Goal: Task Accomplishment & Management: Manage account settings

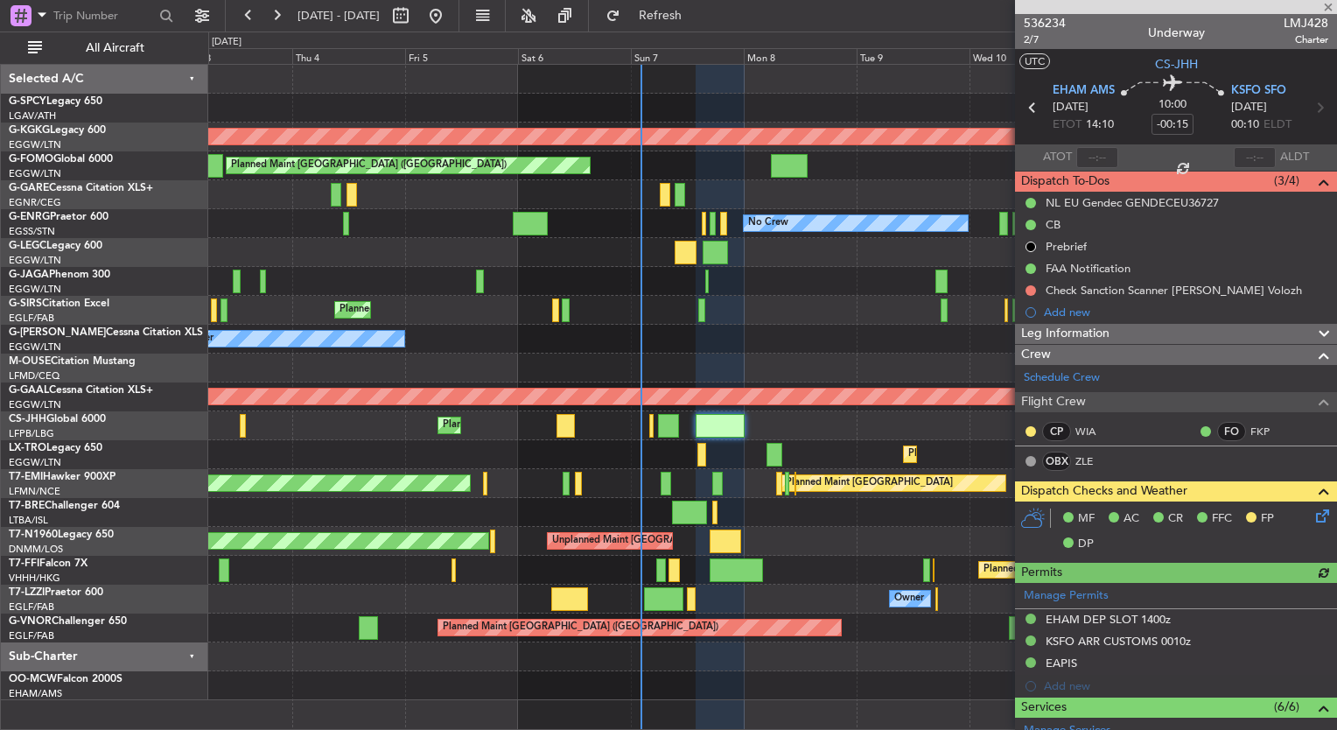
scroll to position [557, 0]
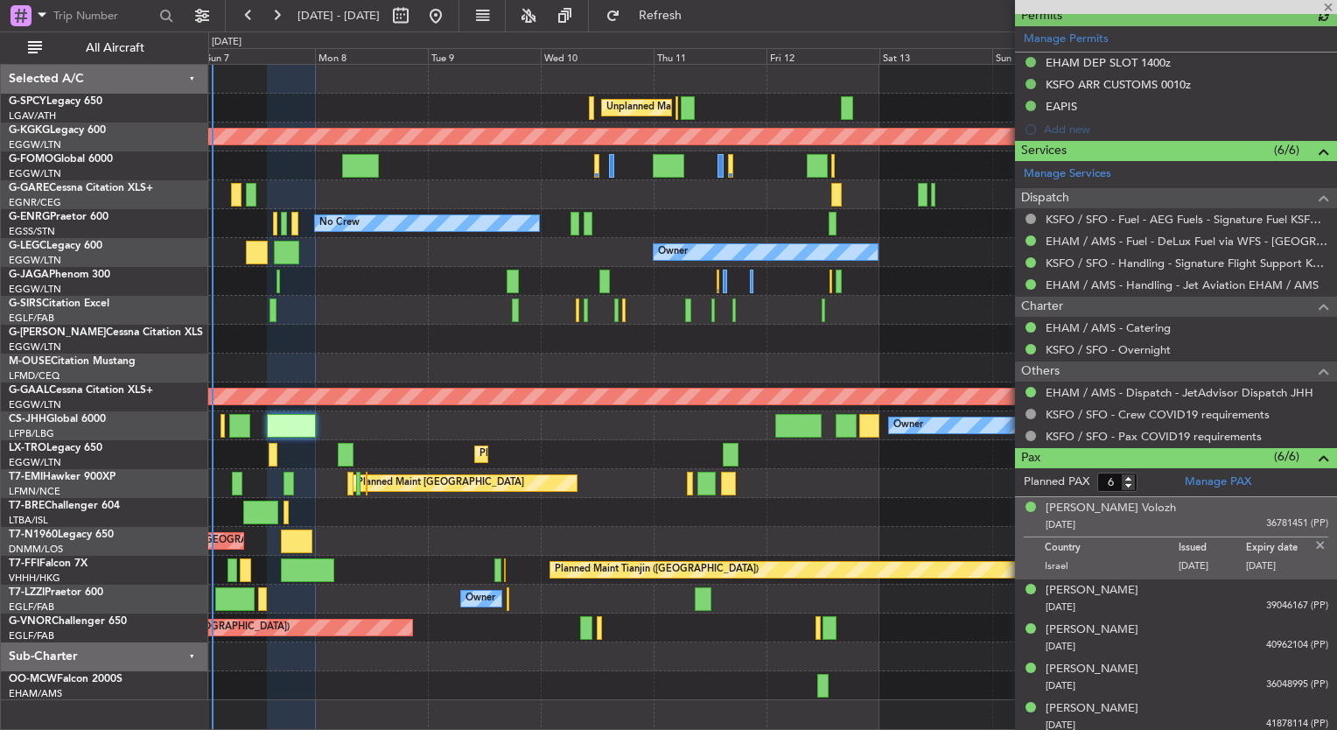
click at [186, 287] on div "Unplanned Maint [GEOGRAPHIC_DATA] ([PERSON_NAME] Intl) AOG Maint [GEOGRAPHIC_DA…" at bounding box center [668, 381] width 1337 height 699
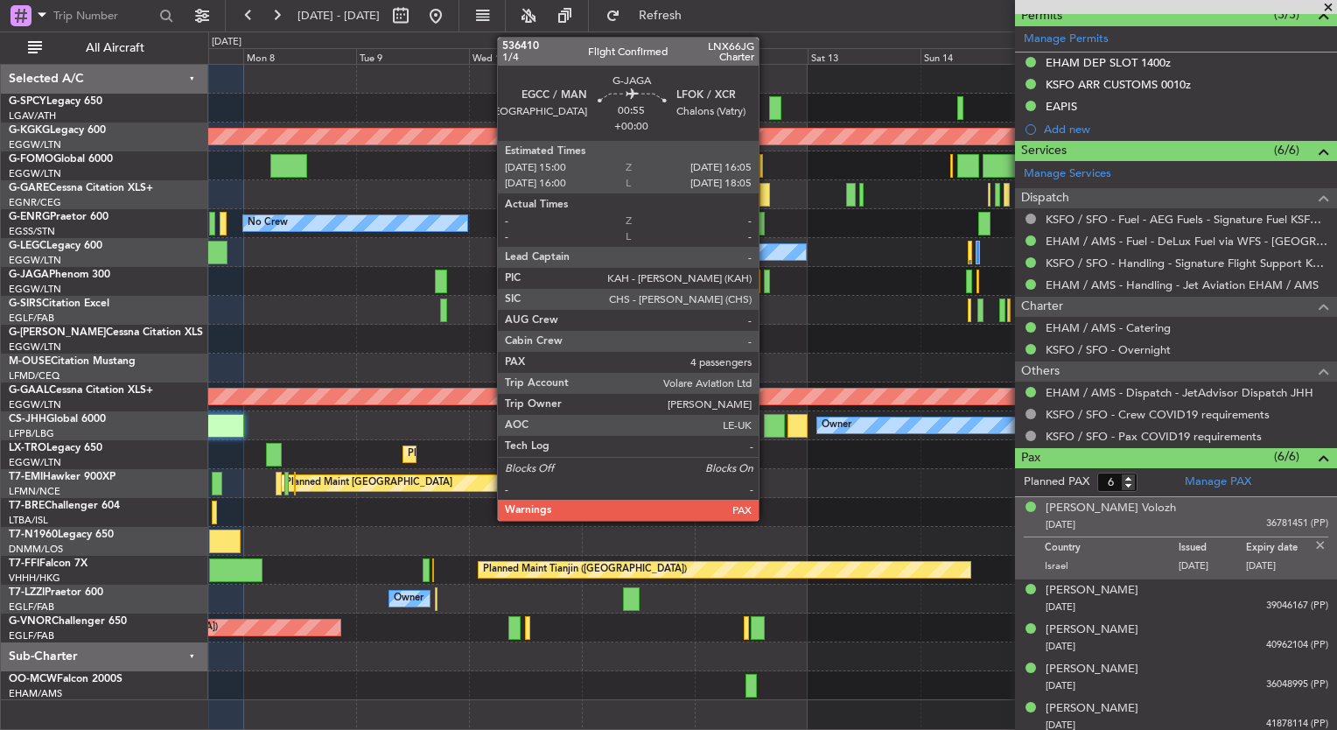
click at [767, 285] on div at bounding box center [766, 282] width 5 height 24
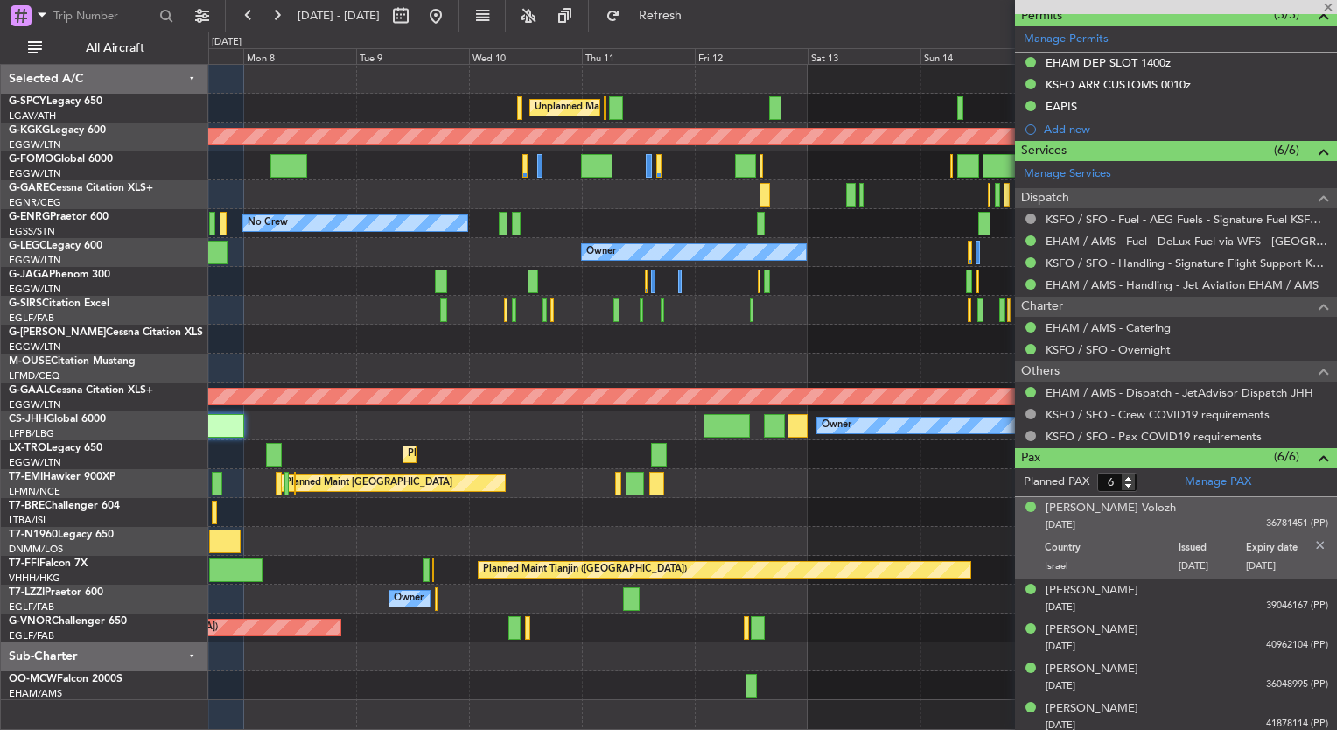
type input "4"
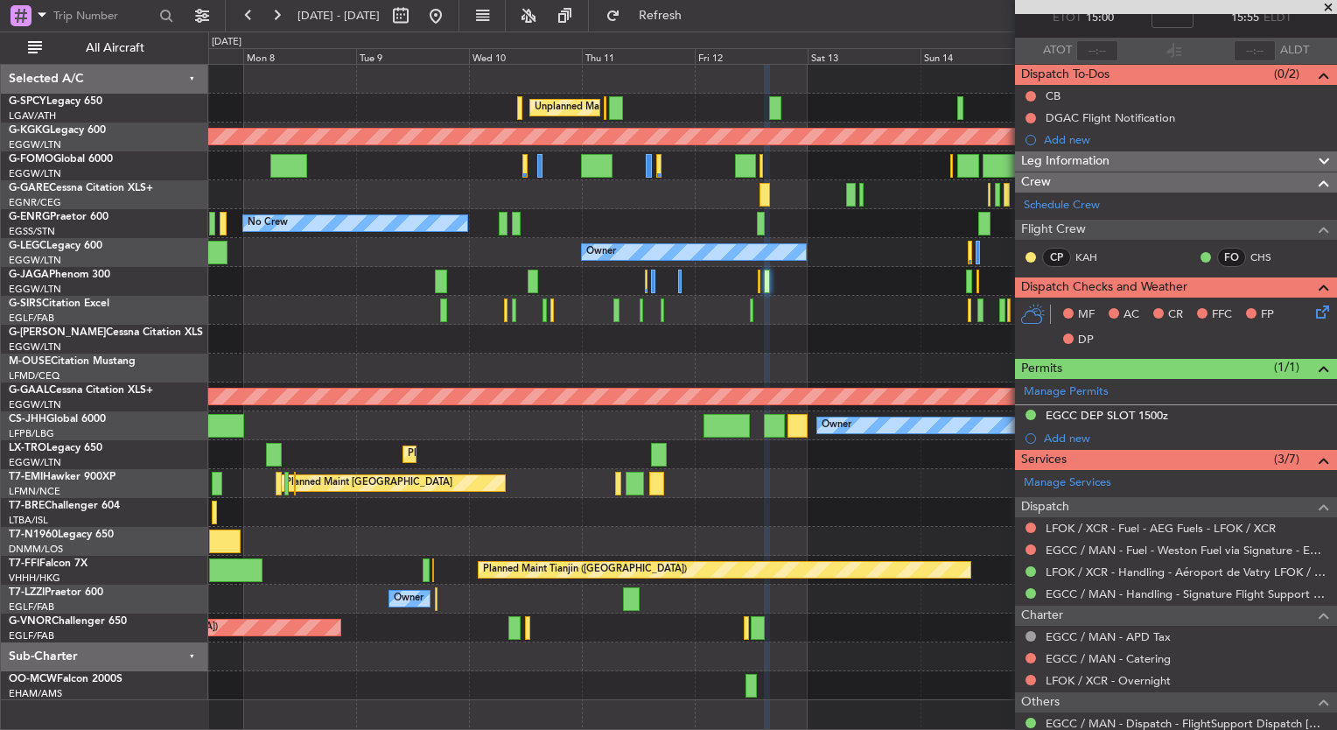
scroll to position [223, 0]
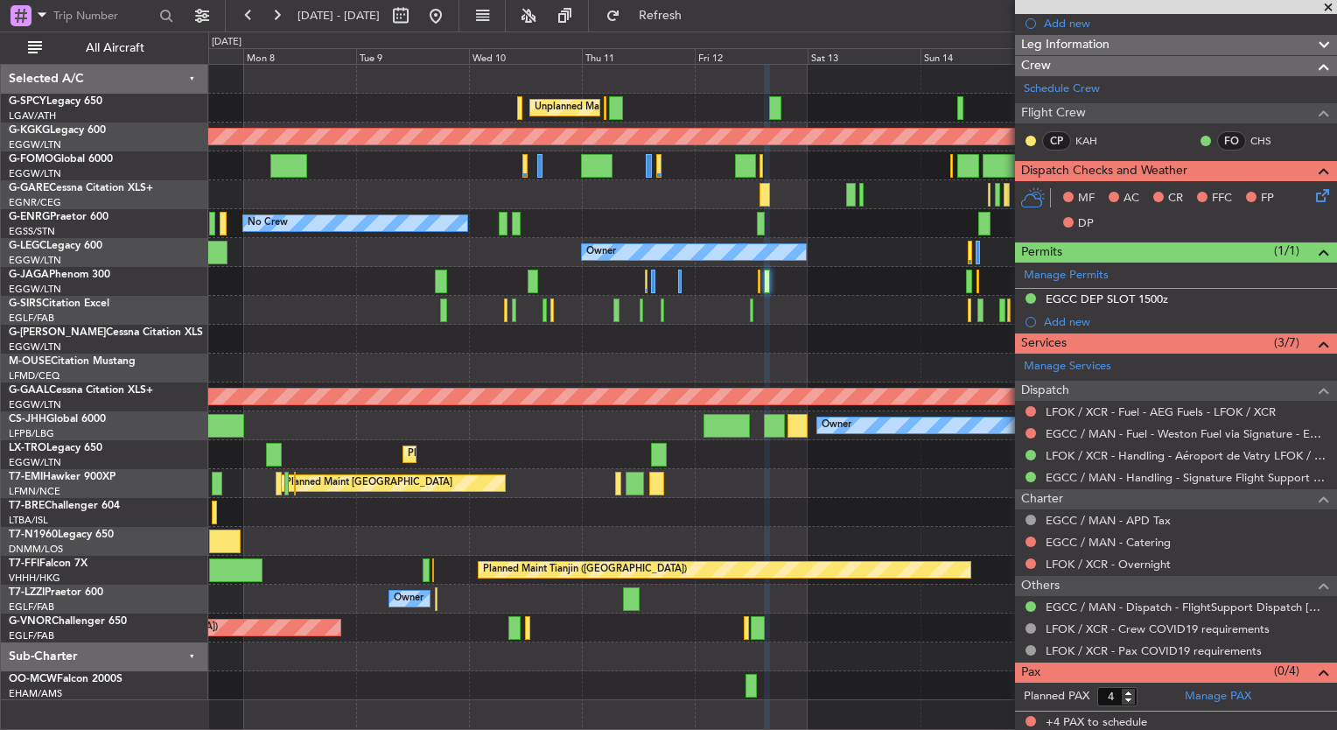
click at [460, 24] on fb-range-datepicker "[DATE] - [DATE]" at bounding box center [342, 16] width 235 height 32
click at [450, 23] on button at bounding box center [436, 16] width 28 height 28
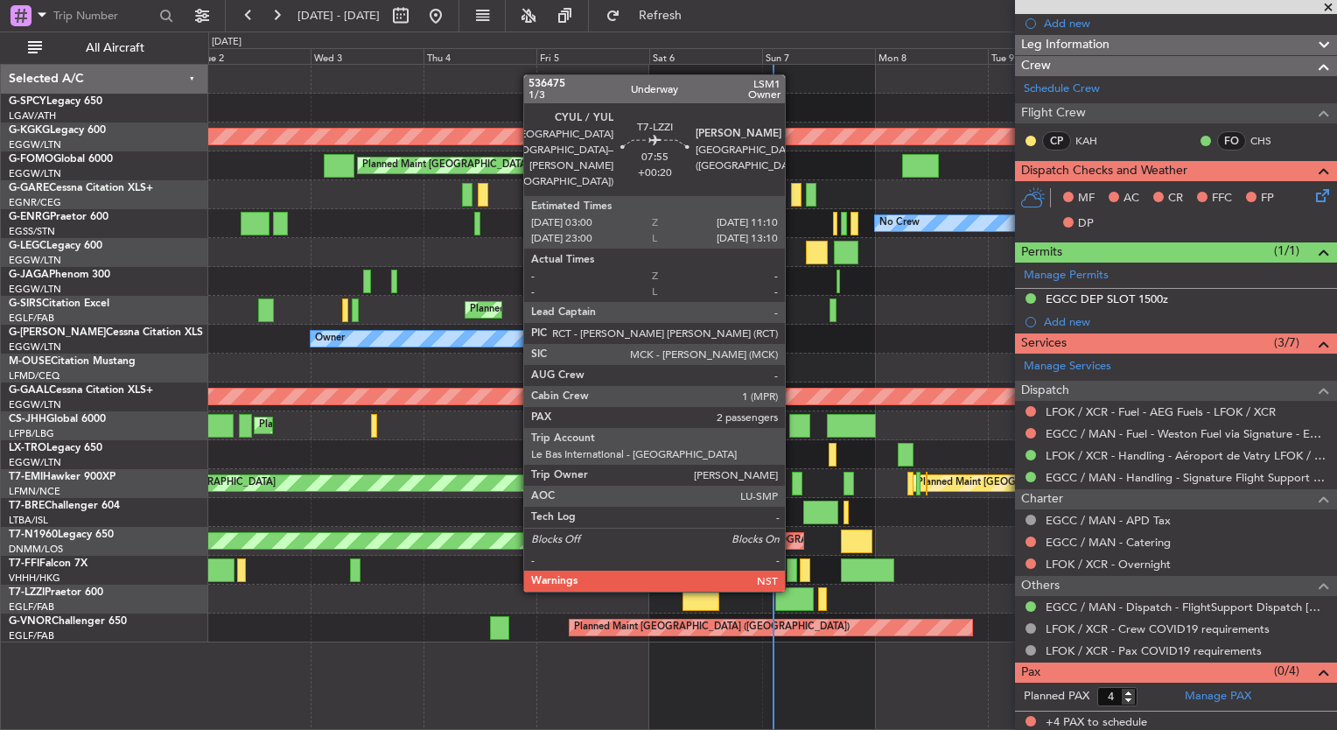
click at [793, 606] on div at bounding box center [795, 599] width 39 height 24
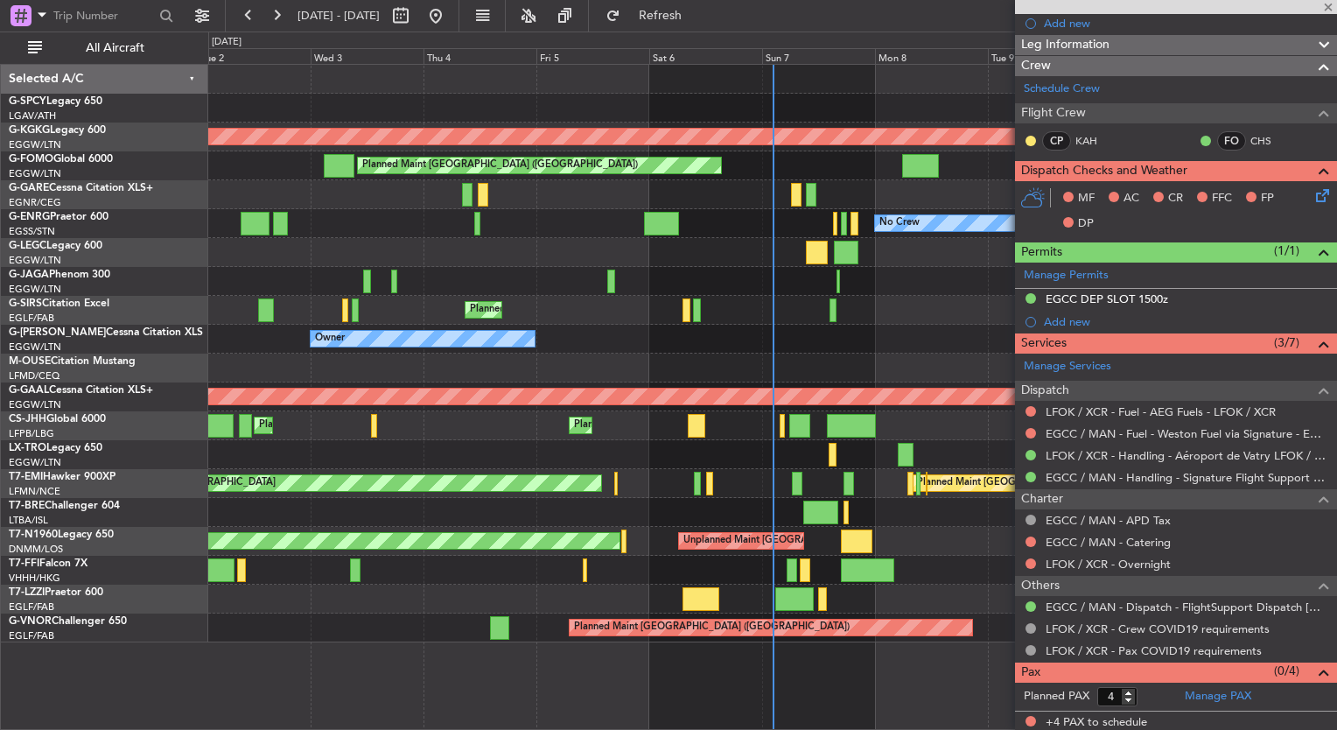
type input "+00:20"
type input "2"
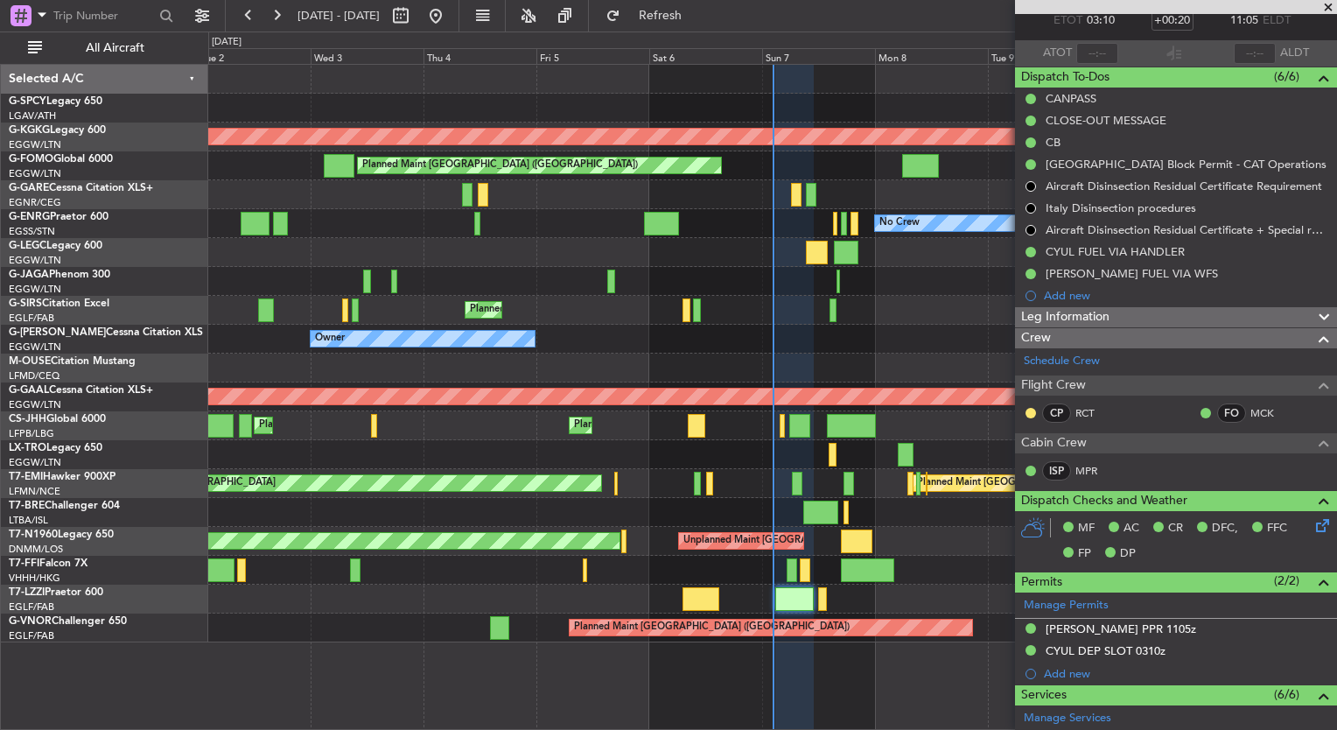
scroll to position [0, 0]
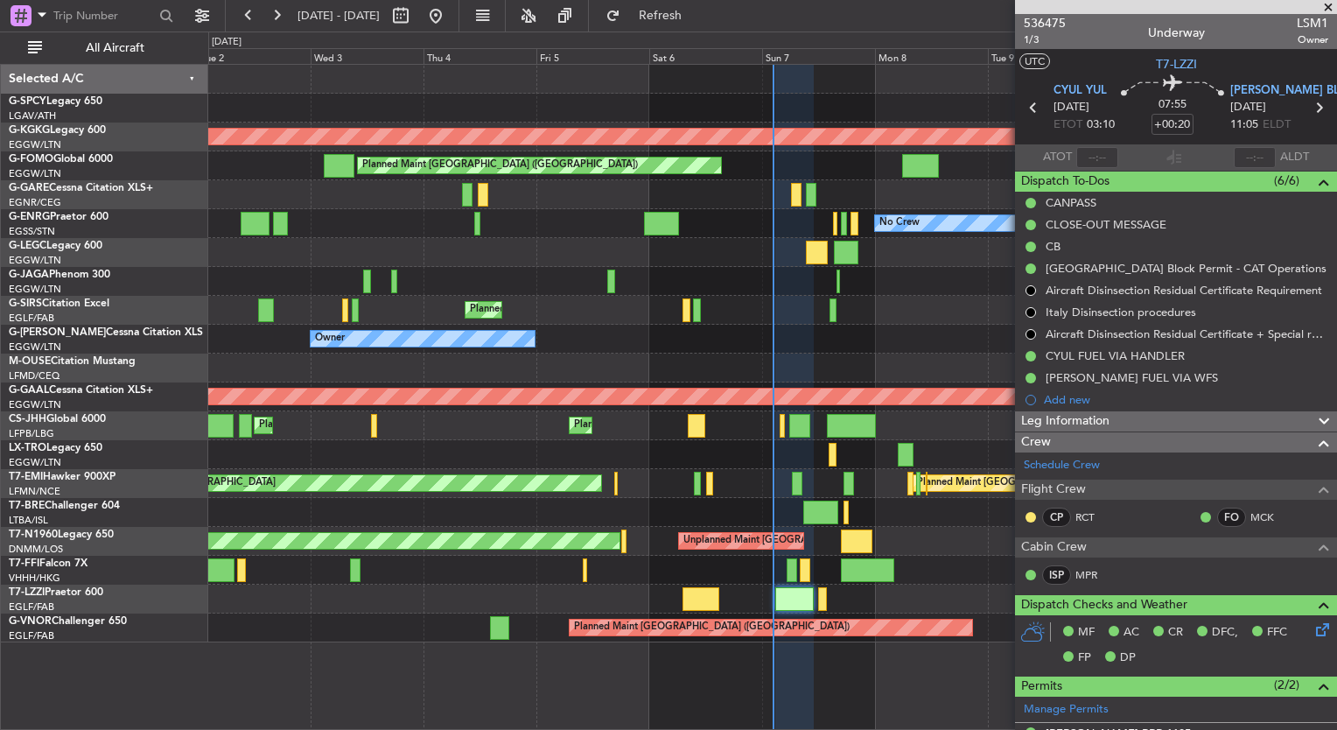
click at [771, 685] on div "Unplanned Maint [GEOGRAPHIC_DATA] ([PERSON_NAME] Intl) Planned Maint [GEOGRAPHI…" at bounding box center [772, 397] width 1129 height 666
click at [287, 11] on button at bounding box center [277, 16] width 28 height 28
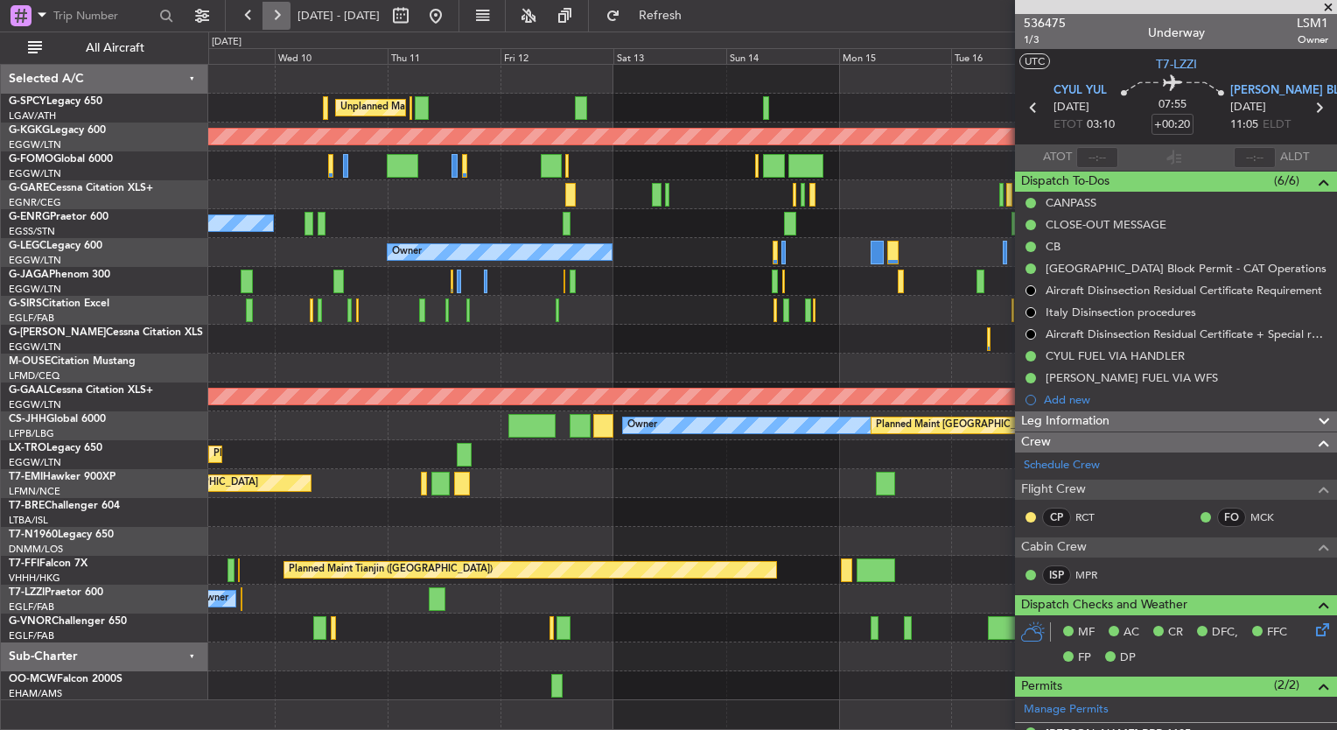
click at [287, 11] on button at bounding box center [277, 16] width 28 height 28
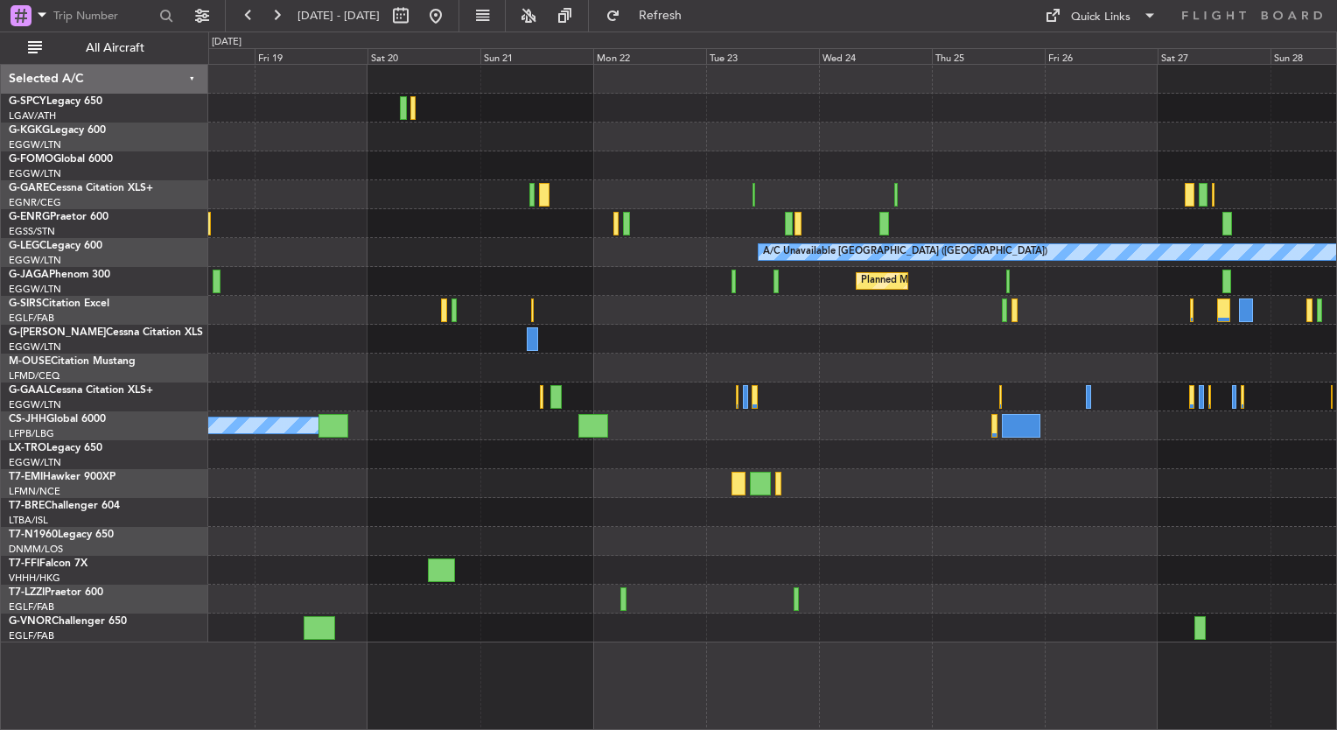
click at [1120, 464] on div "AOG Maint [GEOGRAPHIC_DATA] (Ataturk) A/C Unavailable [GEOGRAPHIC_DATA] ([GEOGR…" at bounding box center [772, 354] width 1128 height 578
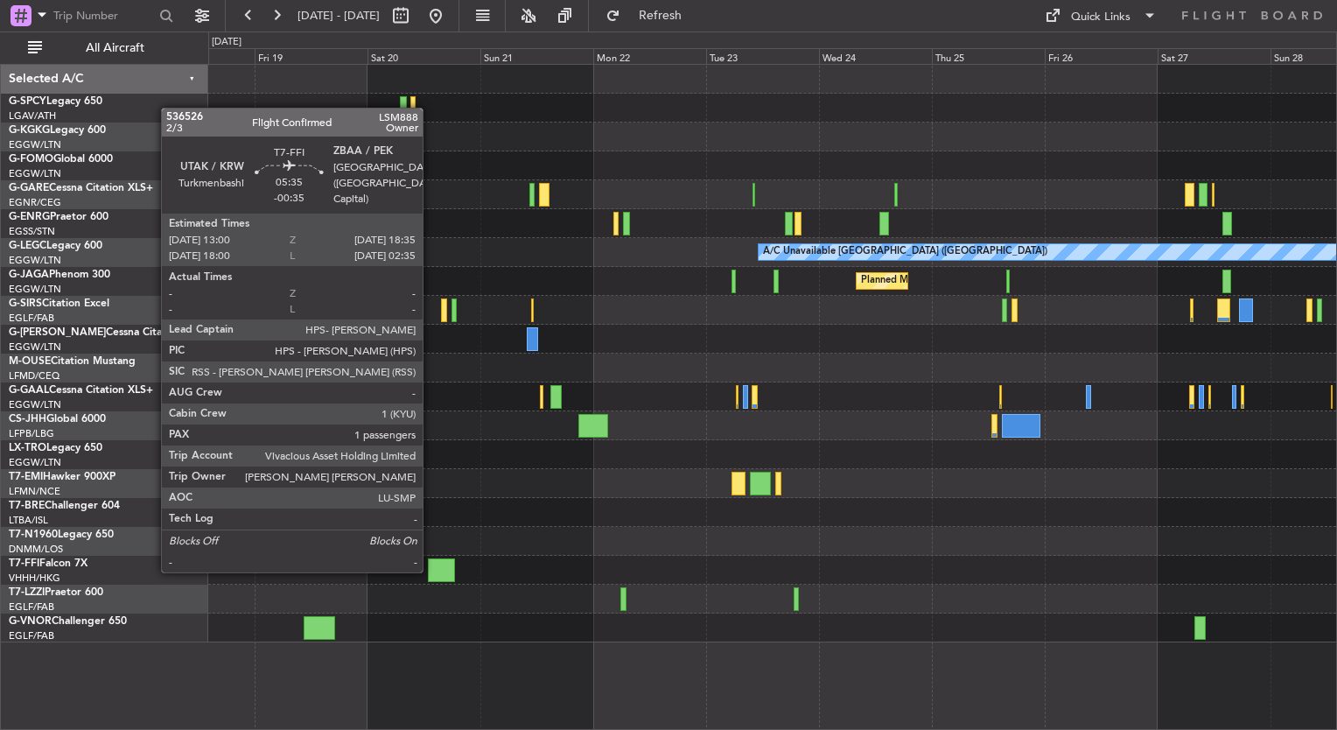
click at [431, 567] on div at bounding box center [441, 570] width 26 height 24
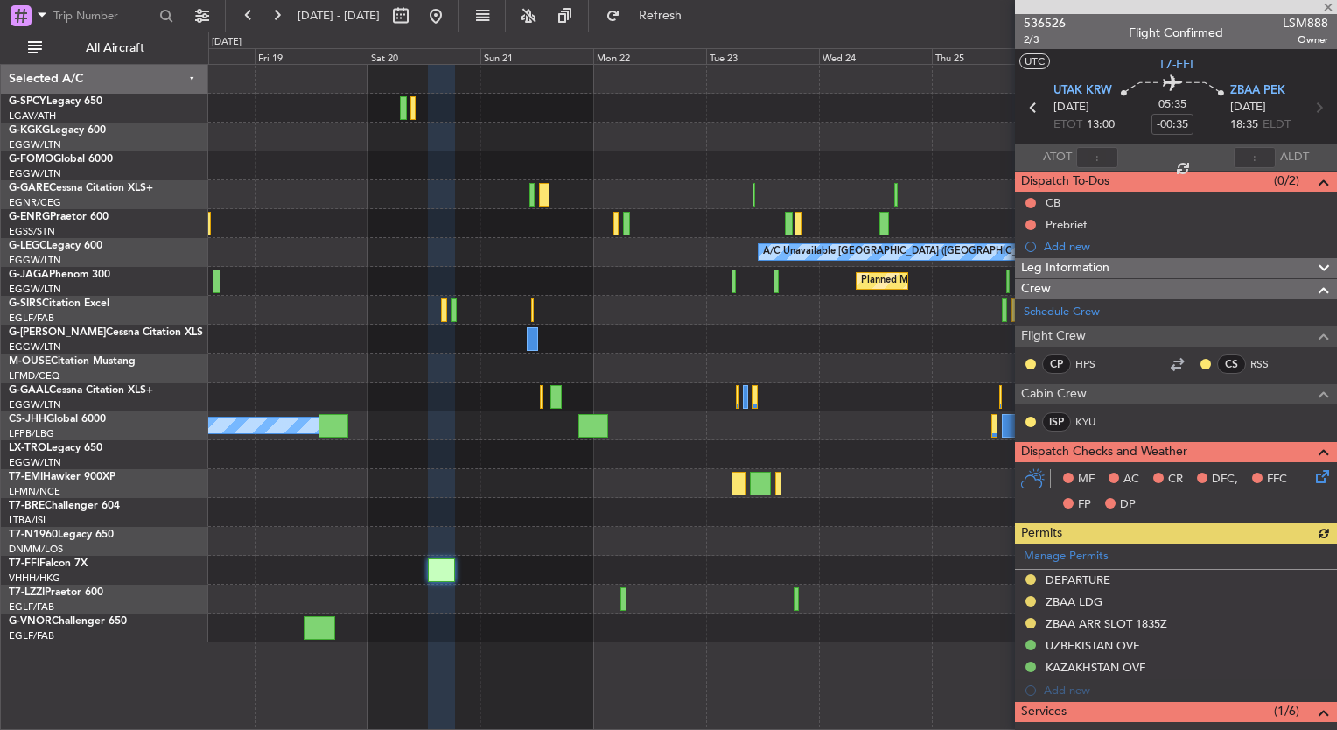
scroll to position [341, 0]
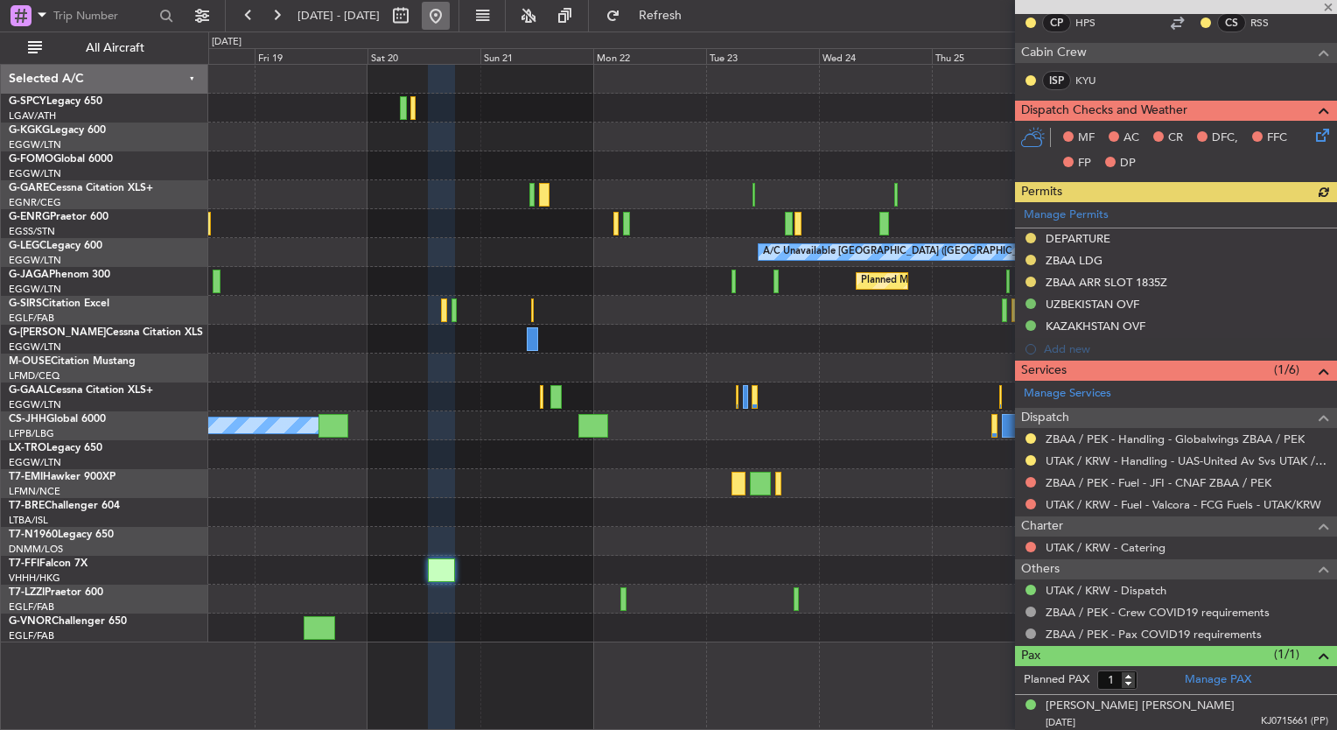
click at [450, 24] on button at bounding box center [436, 16] width 28 height 28
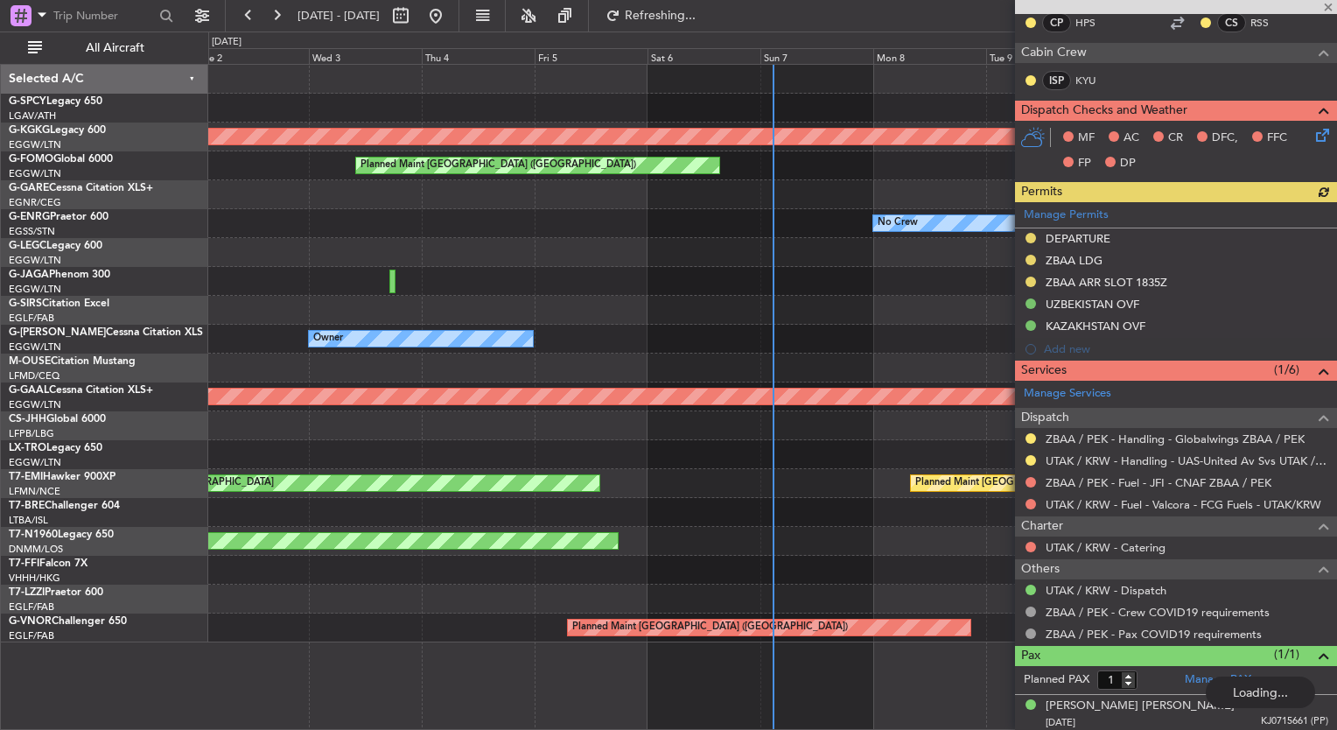
click at [221, 427] on div "Owner" at bounding box center [772, 425] width 1128 height 29
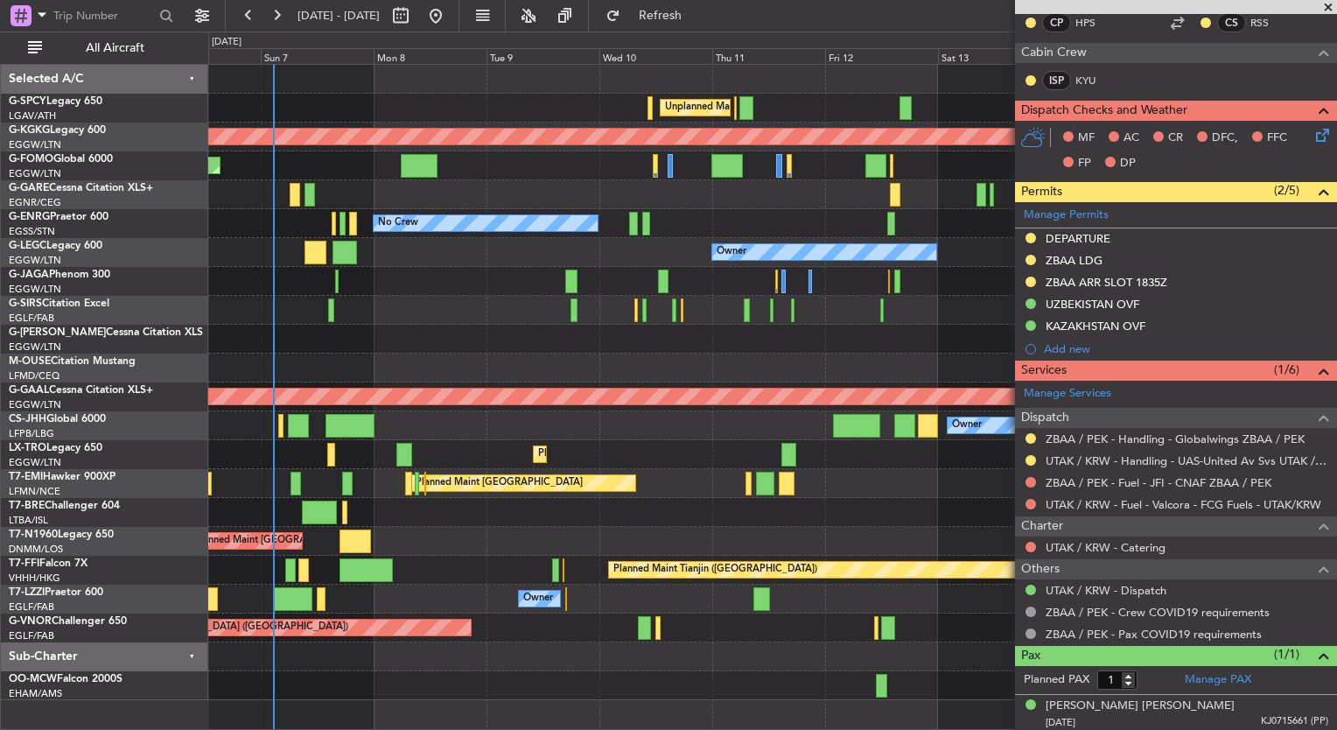
click at [697, 471] on div "Unplanned Maint [GEOGRAPHIC_DATA] ([PERSON_NAME] Intl) AOG Maint [GEOGRAPHIC_DA…" at bounding box center [772, 382] width 1128 height 635
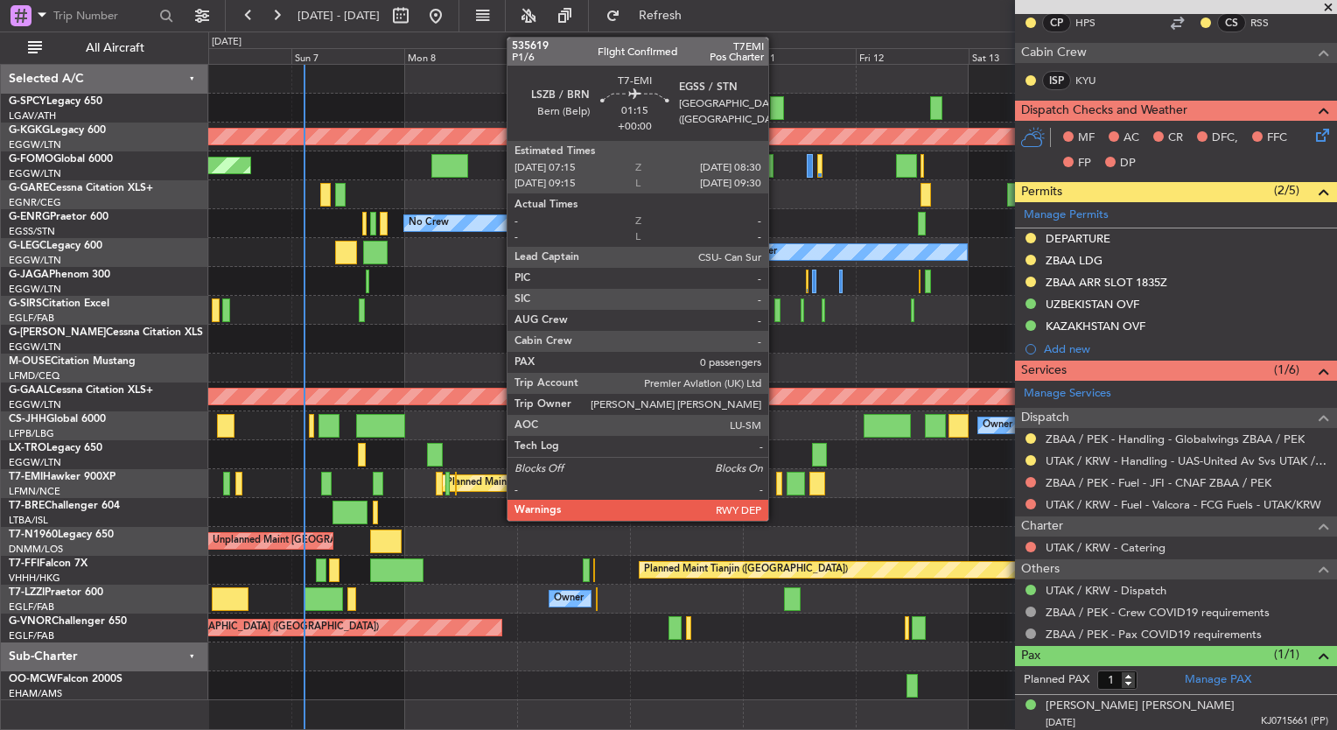
click at [776, 486] on div at bounding box center [779, 484] width 6 height 24
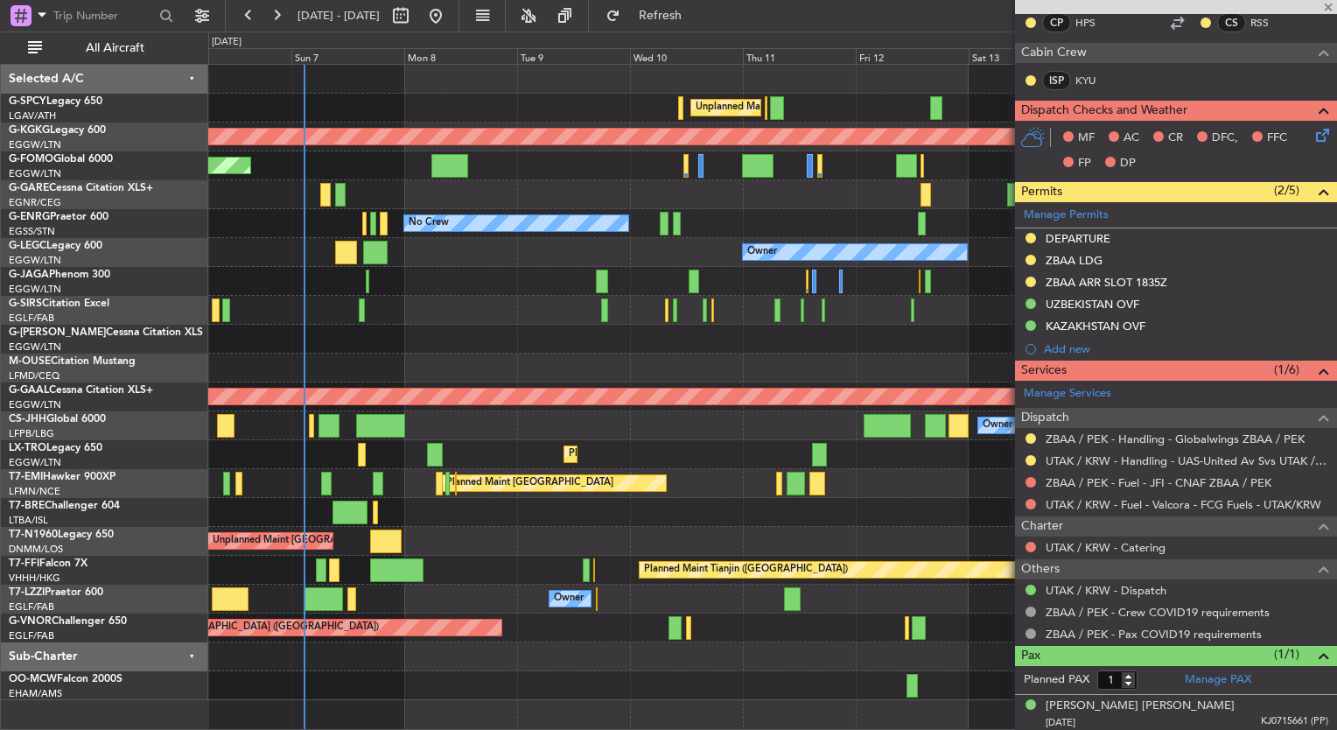
type input "0"
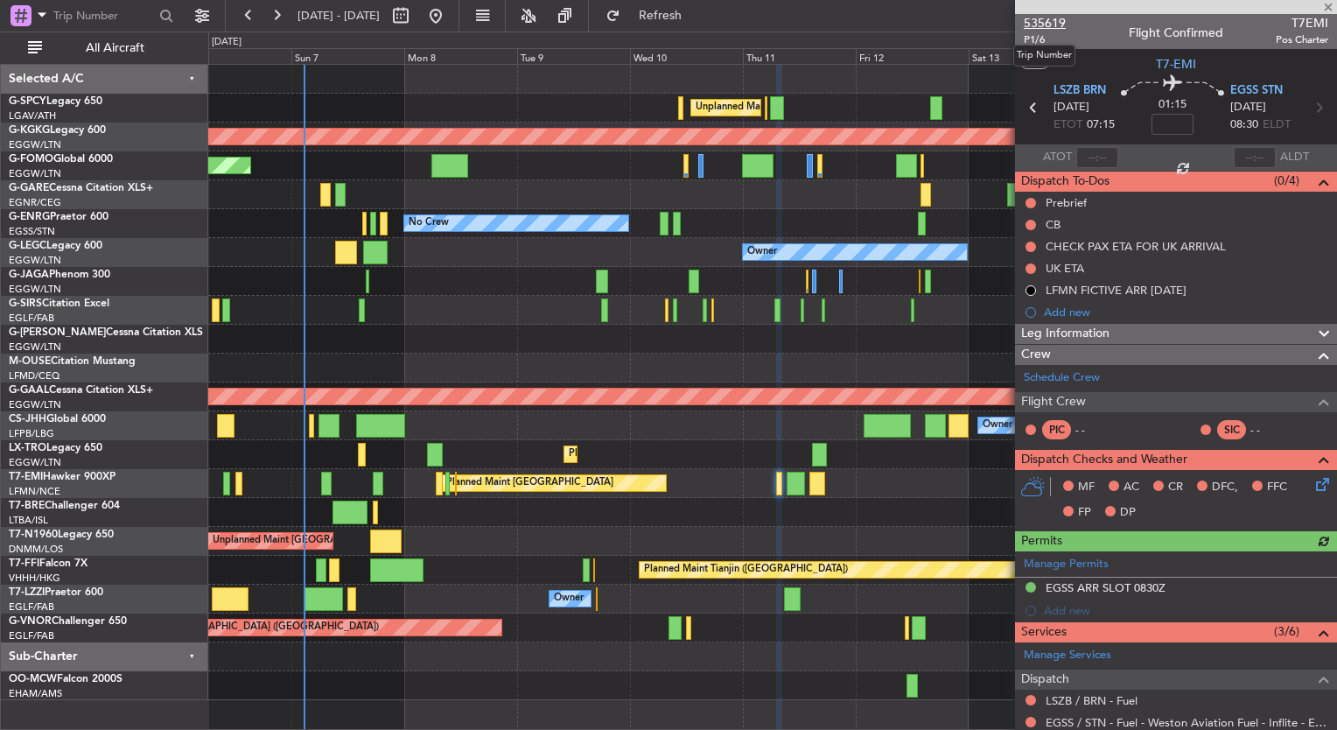
click at [1052, 25] on span "535619" at bounding box center [1045, 23] width 42 height 18
click at [680, 13] on span "Refresh" at bounding box center [661, 16] width 74 height 12
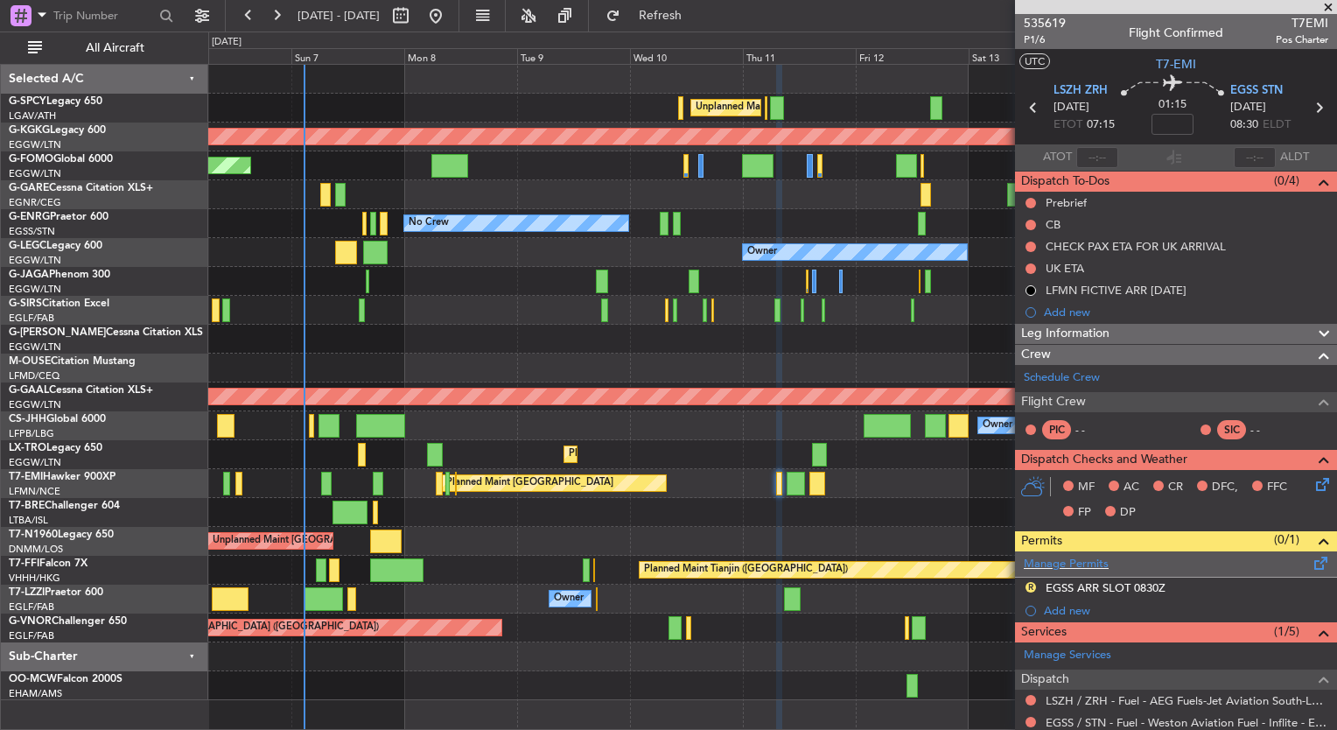
scroll to position [245, 0]
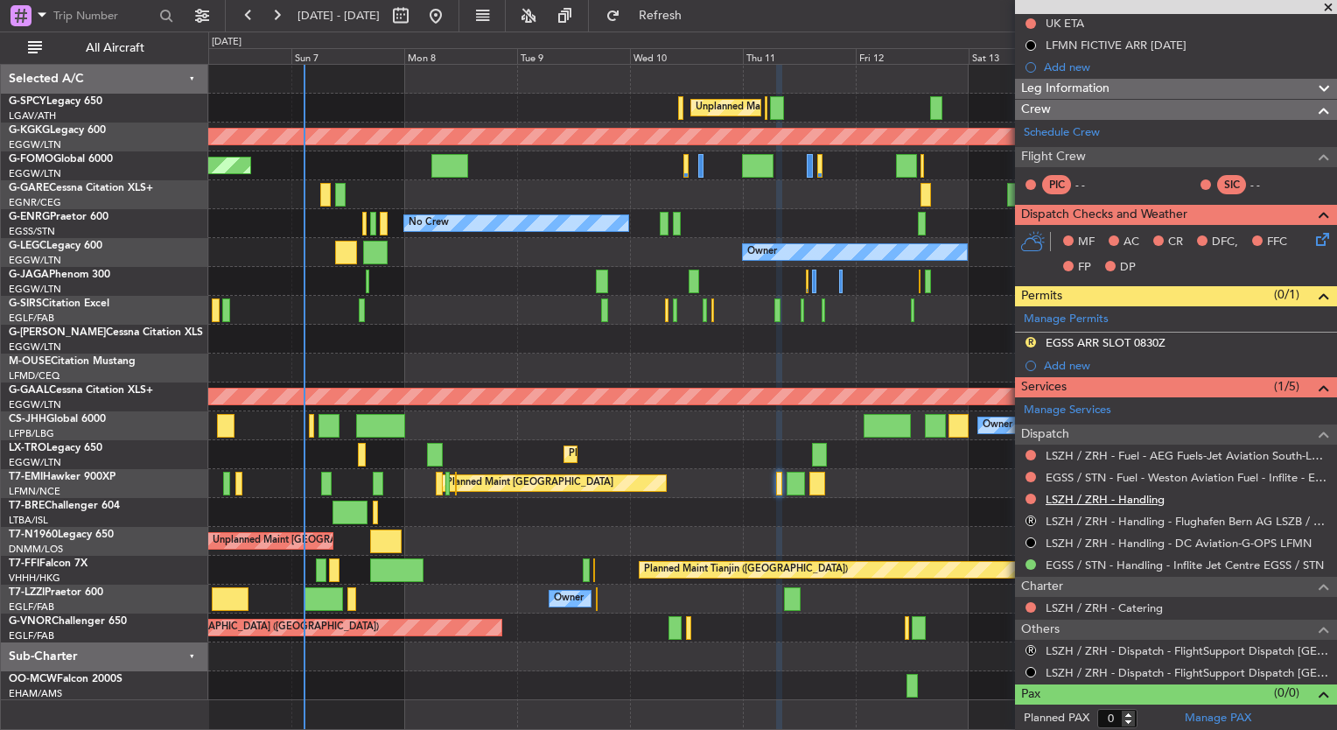
click at [1141, 499] on link "LSZH / ZRH - Handling" at bounding box center [1105, 499] width 119 height 15
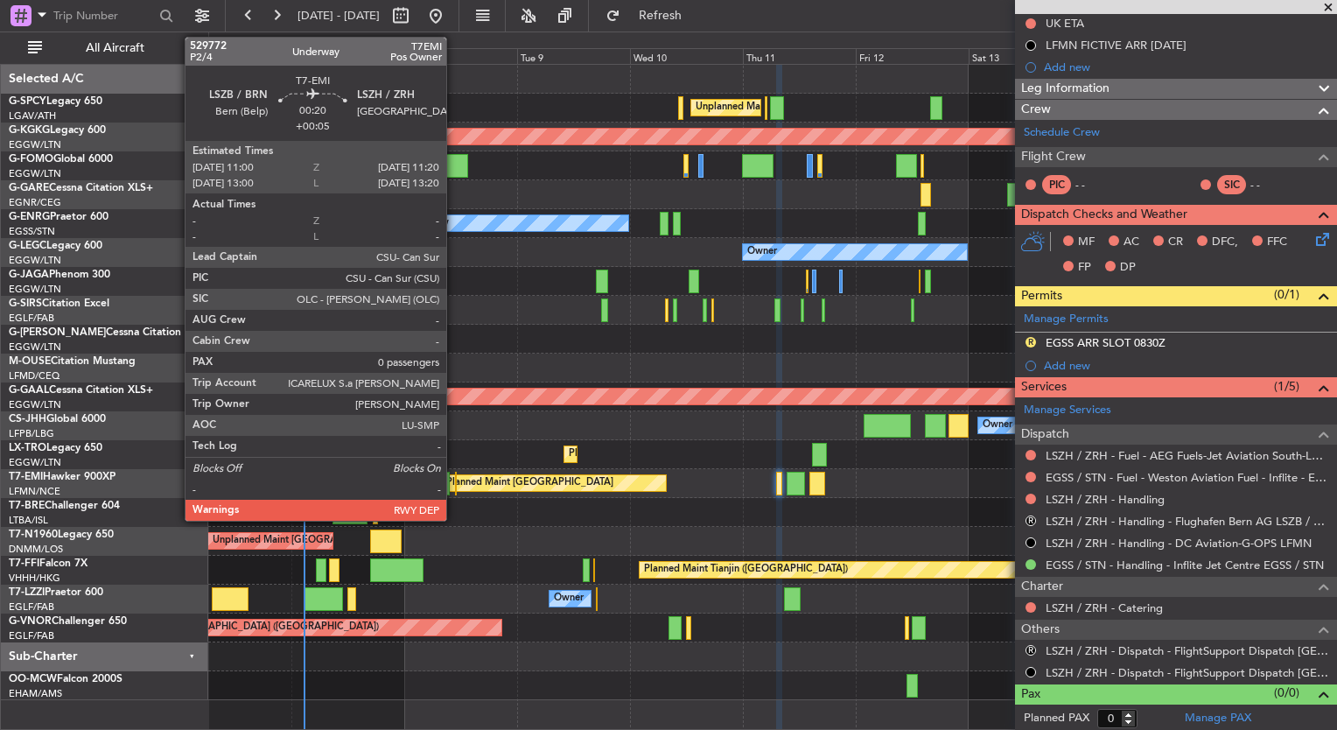
click at [455, 484] on div at bounding box center [456, 484] width 2 height 24
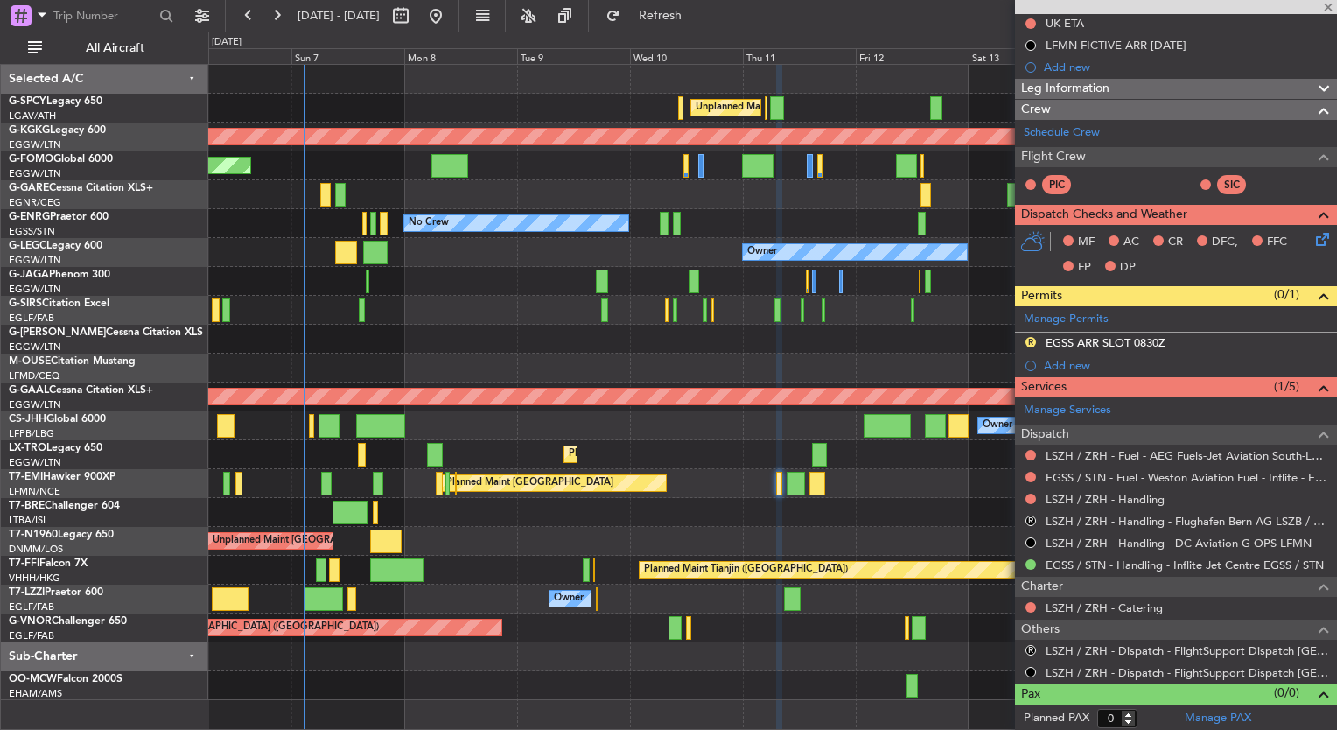
type input "+00:05"
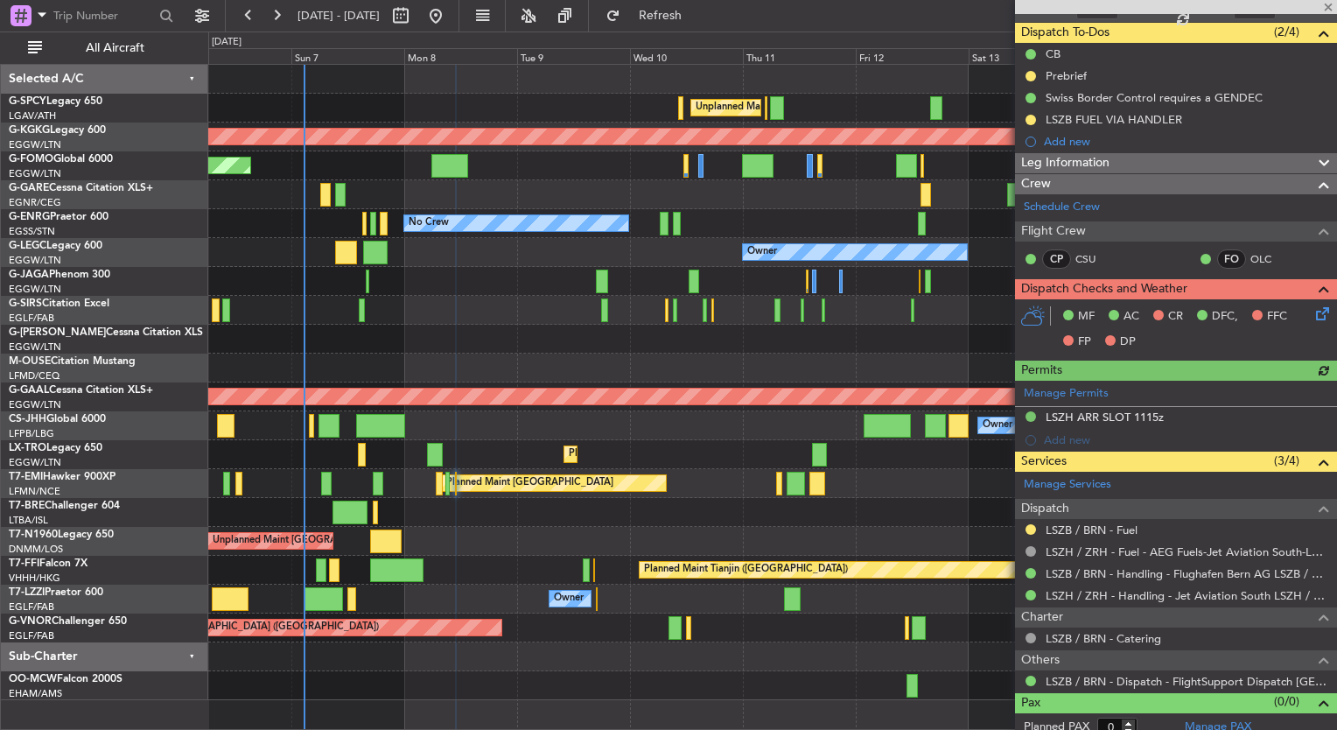
scroll to position [158, 0]
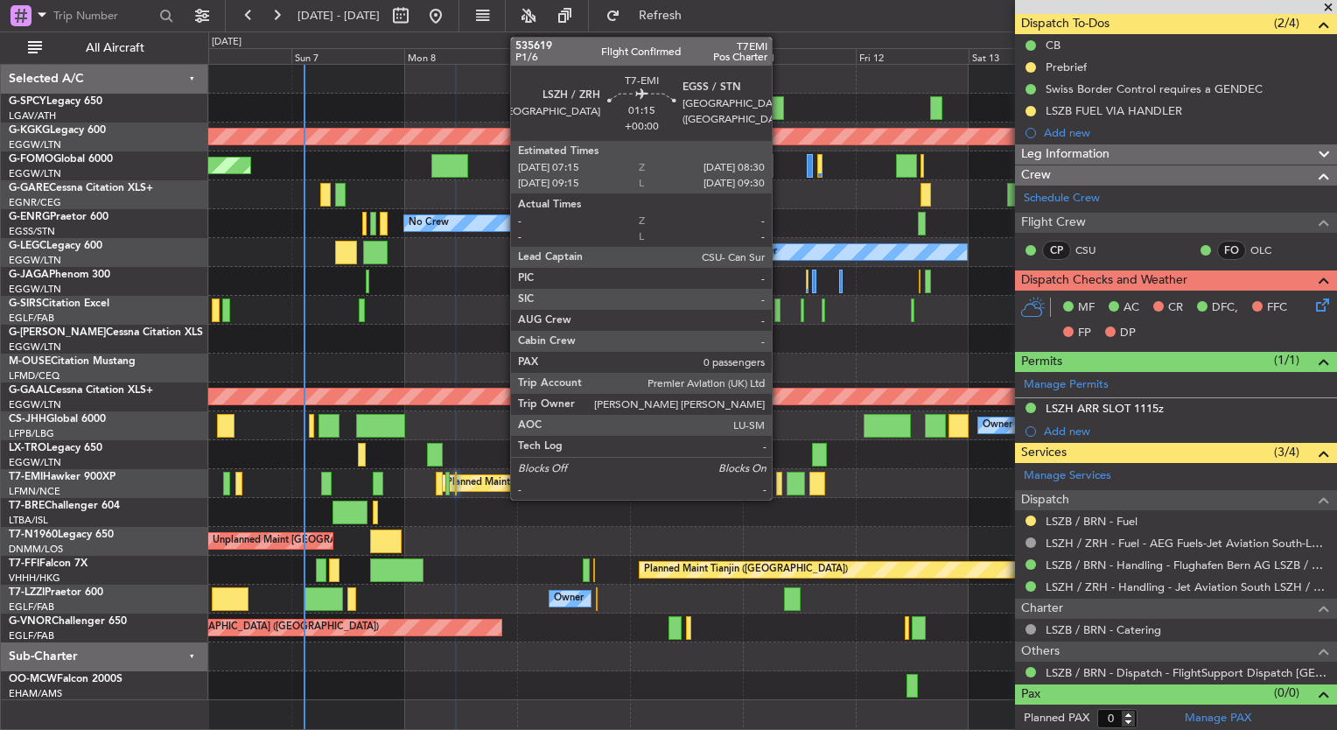
click at [780, 478] on div at bounding box center [779, 484] width 6 height 24
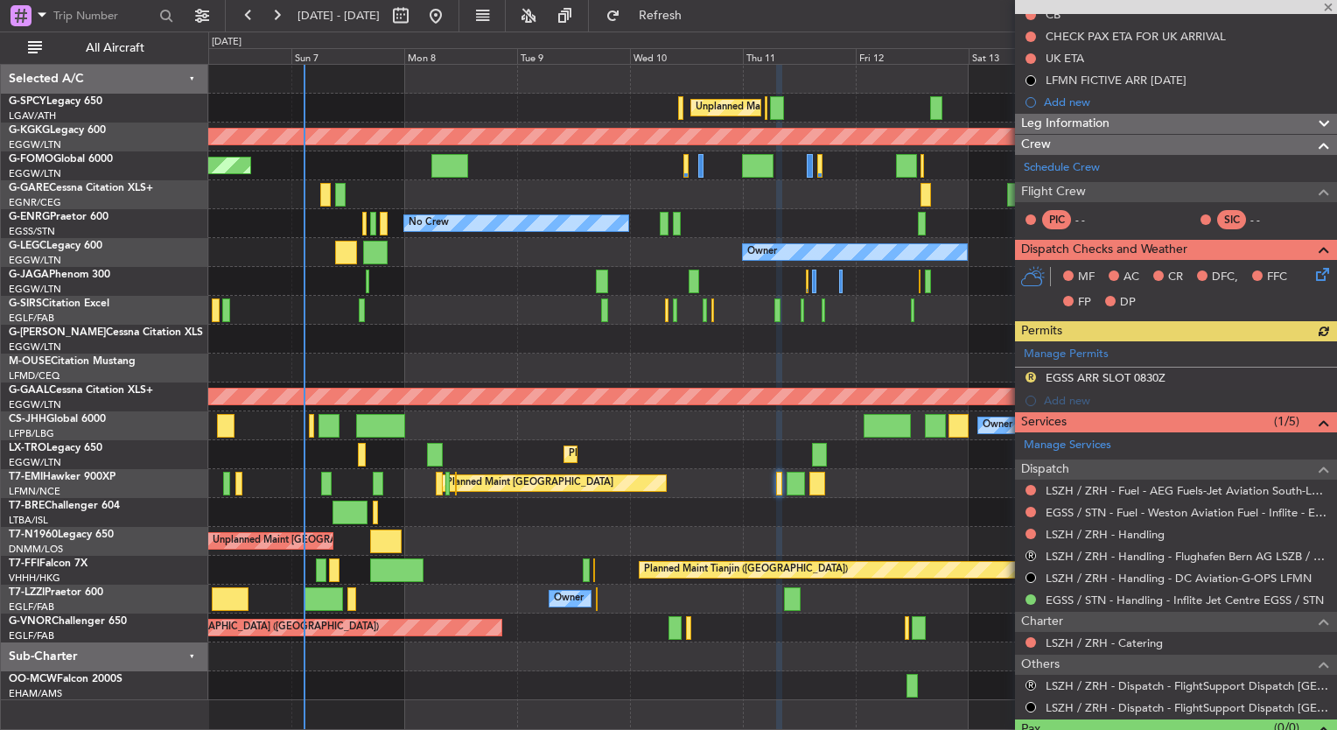
scroll to position [213, 0]
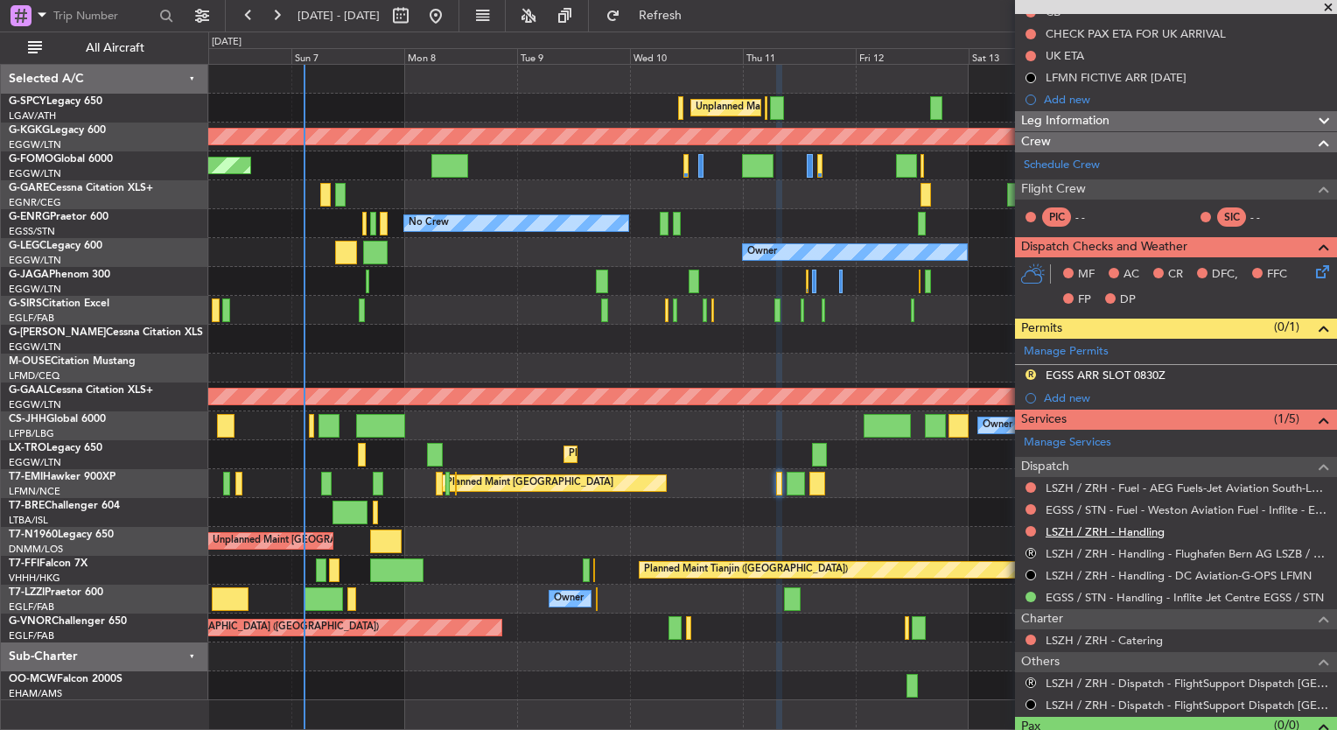
click at [1127, 533] on link "LSZH / ZRH - Handling" at bounding box center [1105, 531] width 119 height 15
click at [674, 13] on button "Refresh" at bounding box center [650, 16] width 105 height 28
click at [1165, 486] on link "LSZH / ZRH - Fuel - AEG Fuels-Jet Aviation South-LSZH/ZRH" at bounding box center [1187, 488] width 283 height 15
click at [658, 18] on button "Refresh" at bounding box center [650, 16] width 105 height 28
click at [445, 260] on div "Unplanned Maint [GEOGRAPHIC_DATA] ([PERSON_NAME] Intl) AOG Maint [GEOGRAPHIC_DA…" at bounding box center [772, 382] width 1128 height 635
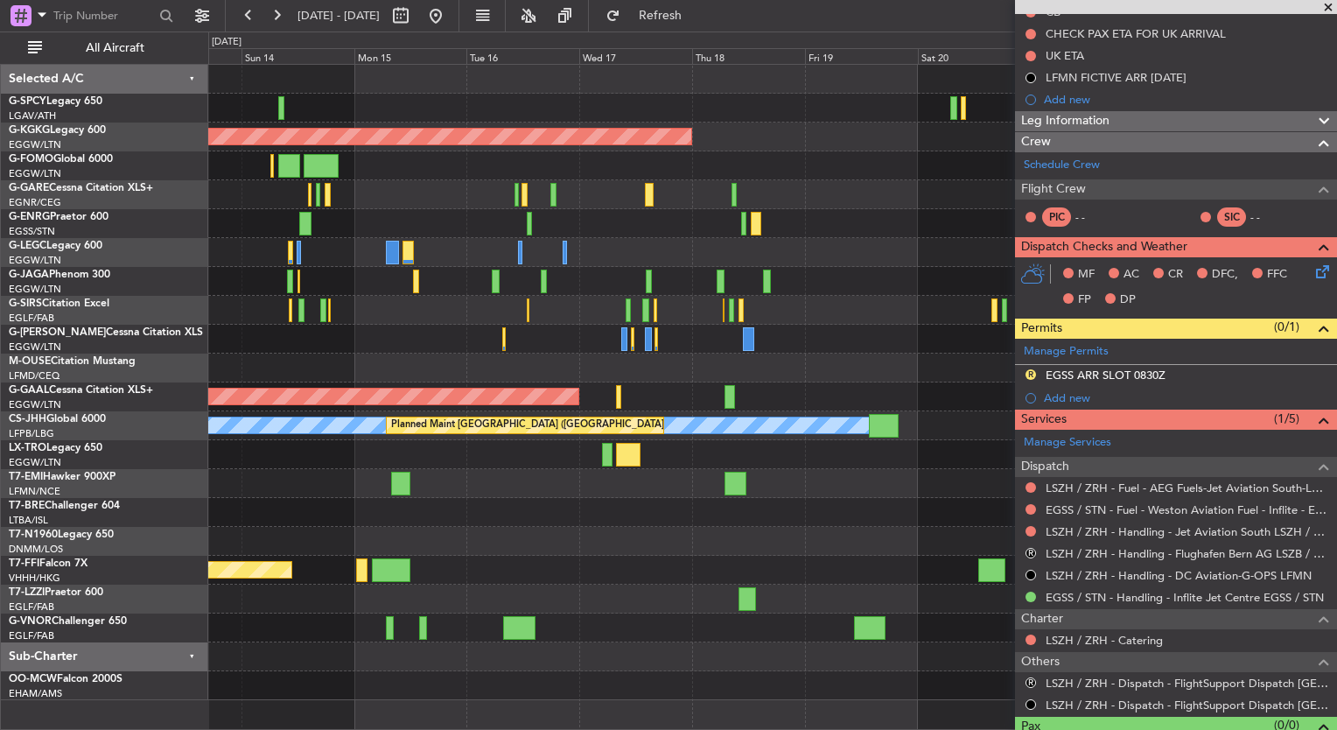
click at [0, 218] on html "[DATE] - [DATE] Refresh Quick Links All Aircraft AOG Maint [GEOGRAPHIC_DATA] ([…" at bounding box center [668, 365] width 1337 height 730
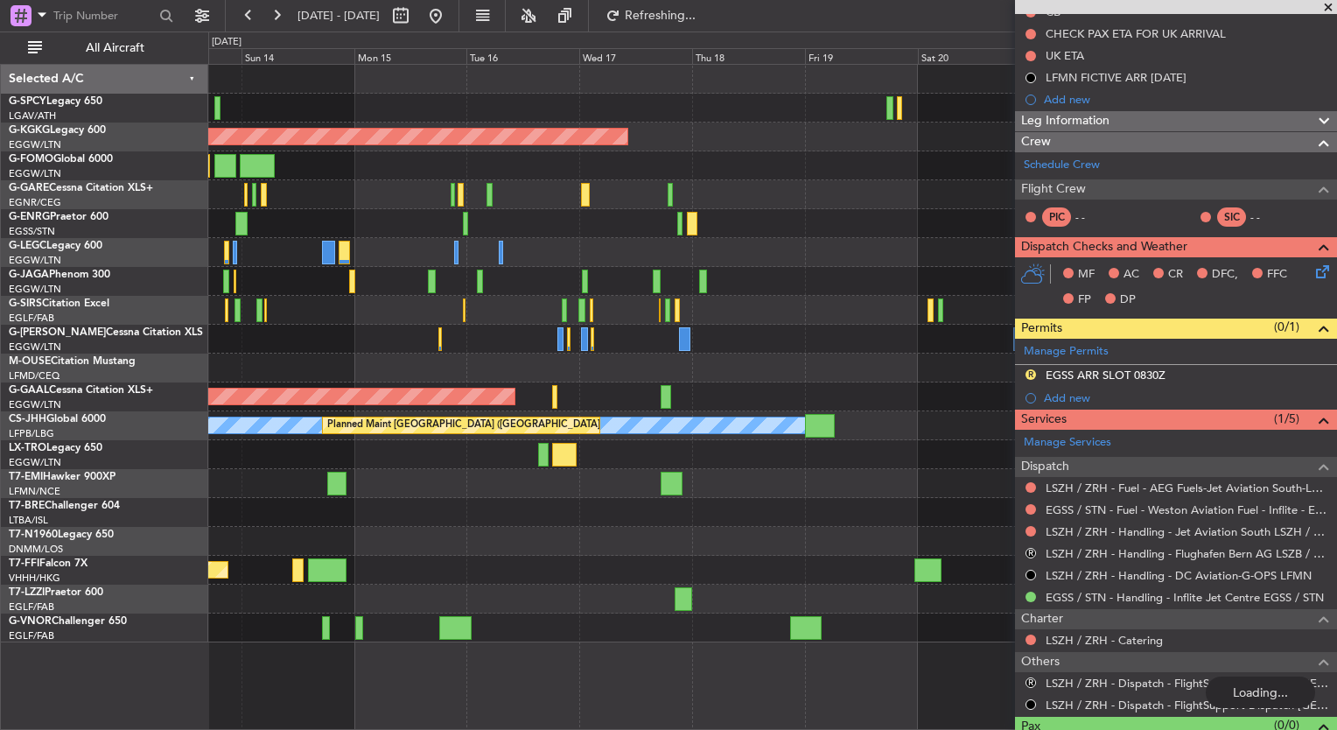
click at [306, 223] on div "AOG Maint [GEOGRAPHIC_DATA] (Ataturk) A/C Unavailable [GEOGRAPHIC_DATA] ([GEOGR…" at bounding box center [772, 382] width 1128 height 635
click at [694, 527] on div at bounding box center [772, 541] width 1128 height 29
click at [523, 518] on div "AOG Maint [GEOGRAPHIC_DATA] (Ataturk) A/C Unavailable [GEOGRAPHIC_DATA] ([GEOGR…" at bounding box center [772, 382] width 1128 height 635
click at [525, 565] on div "Planned Maint Tianjin ([GEOGRAPHIC_DATA])" at bounding box center [772, 570] width 1128 height 29
click at [839, 530] on div at bounding box center [772, 541] width 1128 height 29
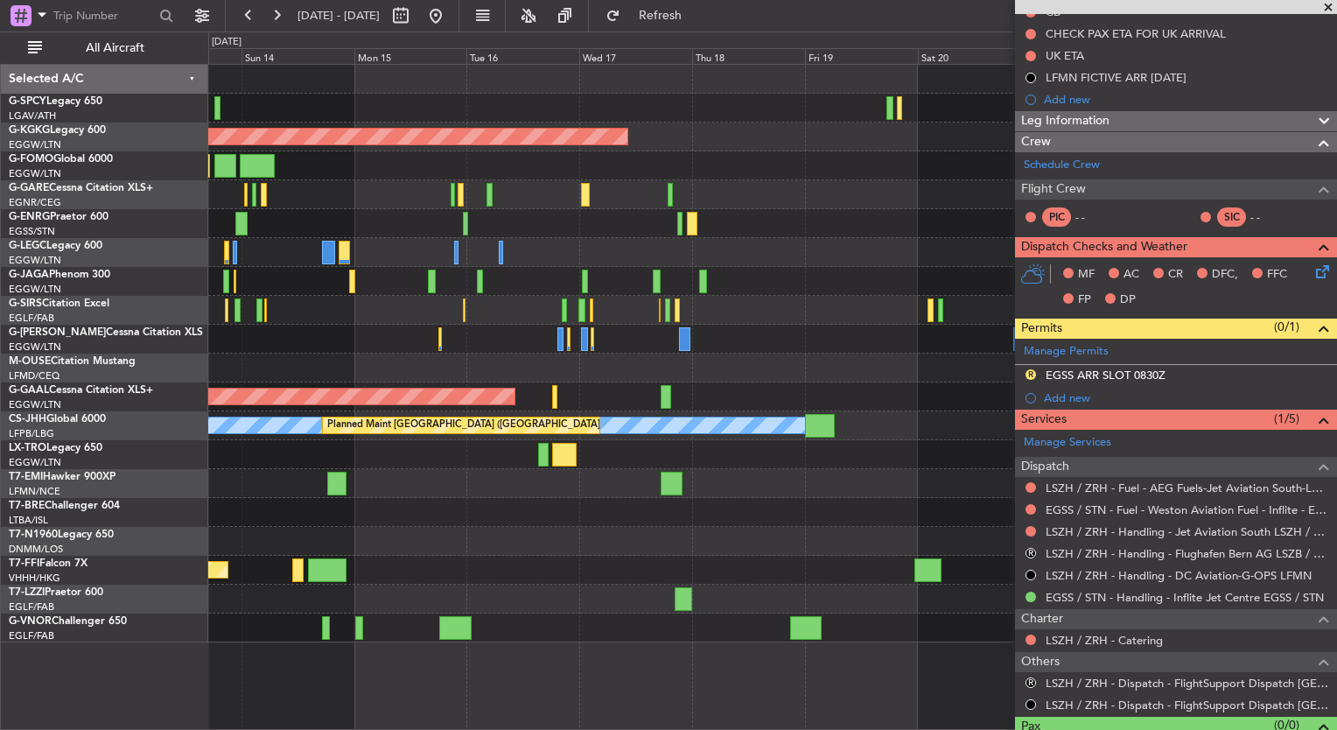
click at [1328, 5] on span at bounding box center [1329, 8] width 18 height 16
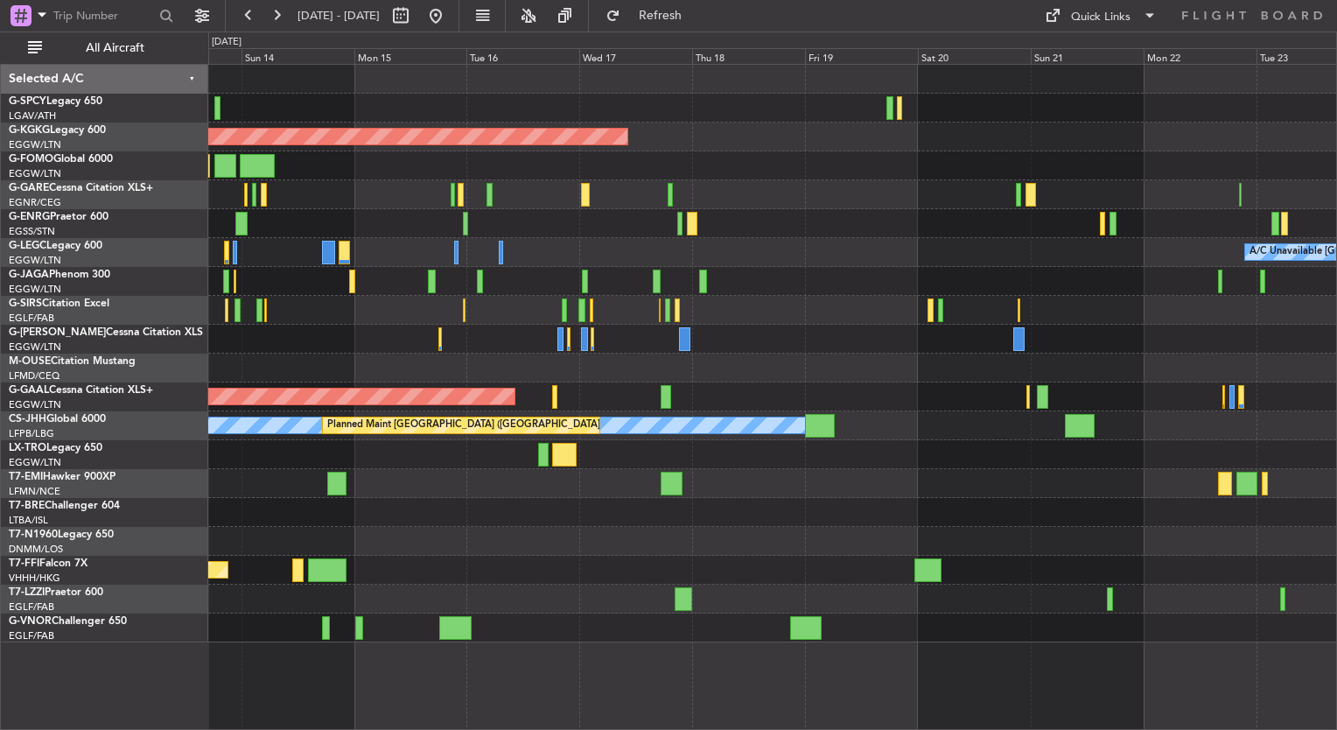
click at [1327, 6] on span at bounding box center [1329, 8] width 18 height 16
click at [914, 162] on div at bounding box center [772, 165] width 1128 height 29
click at [1326, 7] on span at bounding box center [1329, 8] width 18 height 16
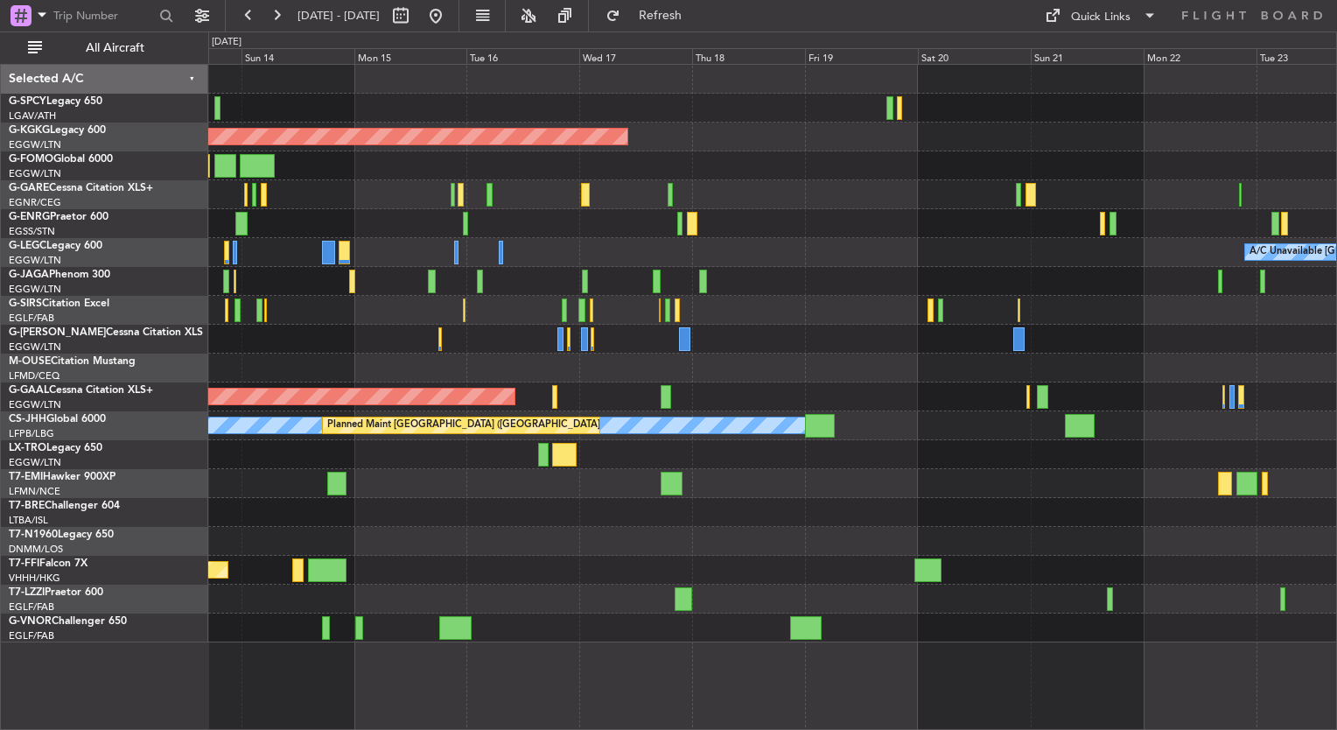
click at [1329, 9] on span at bounding box center [1329, 8] width 18 height 16
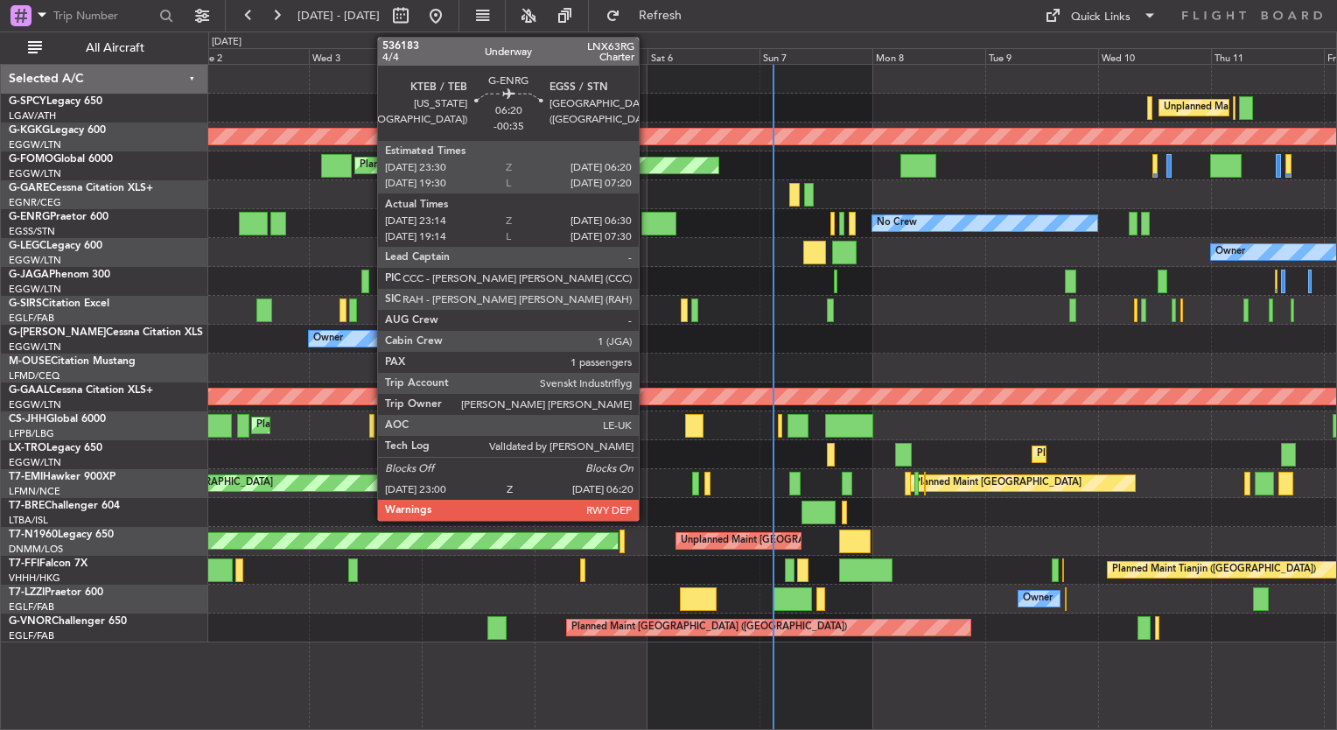
click at [648, 227] on div at bounding box center [659, 224] width 35 height 24
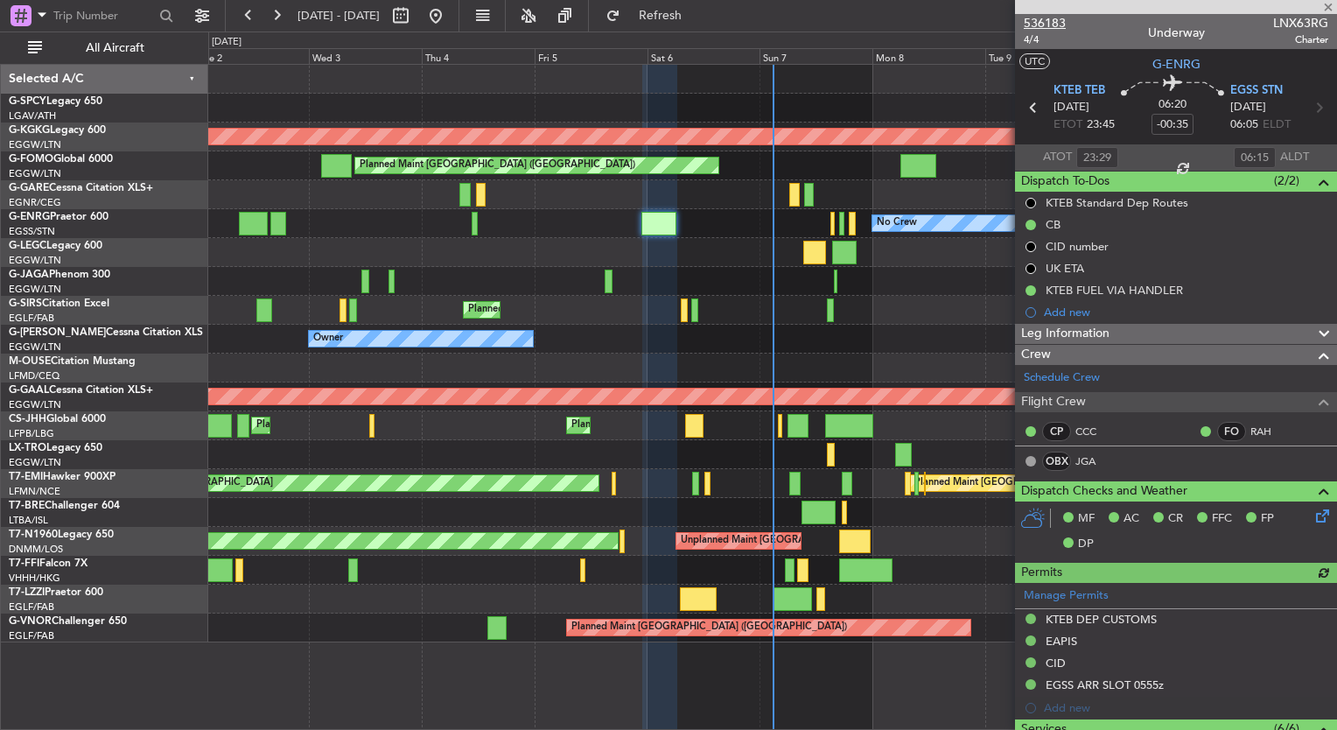
click at [1047, 19] on span "536183" at bounding box center [1045, 23] width 42 height 18
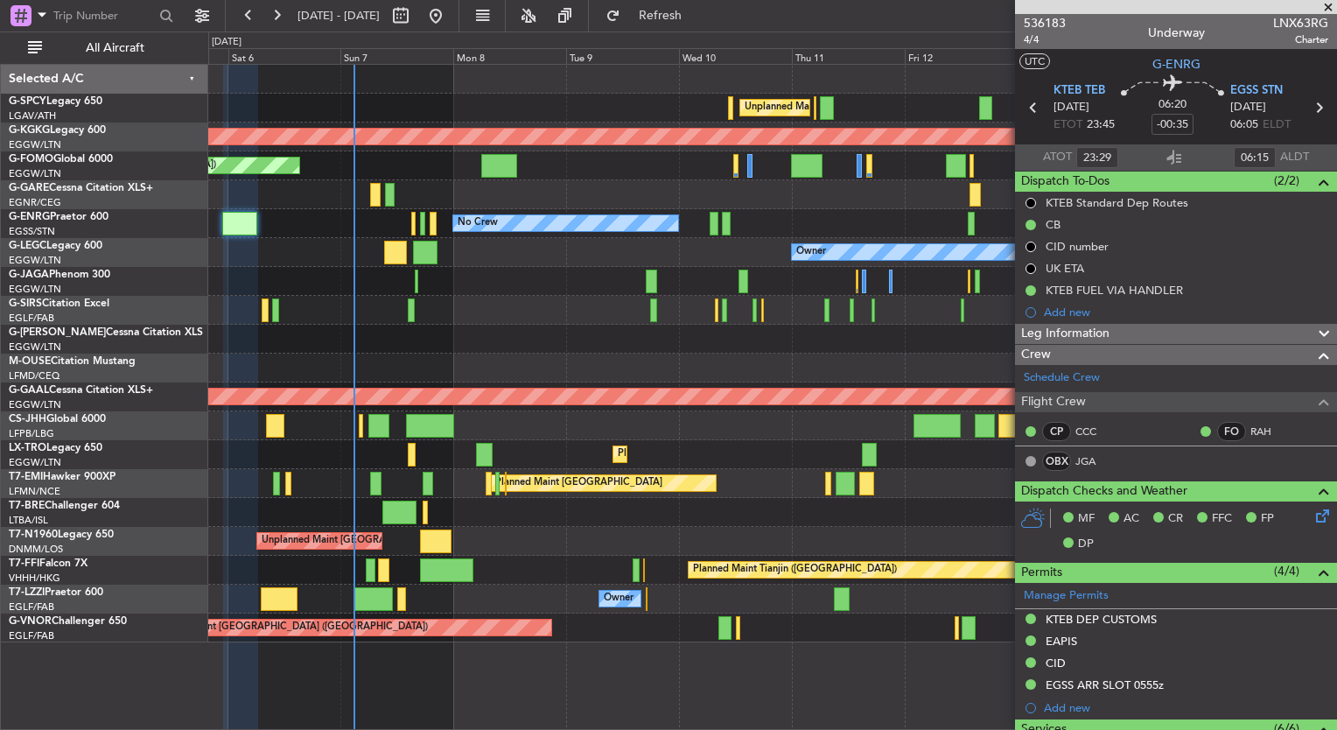
click at [0, 369] on html "02 Sep 2025 - 12 Sep 2025 Refresh Quick Links All Aircraft Unplanned Maint Athe…" at bounding box center [668, 365] width 1337 height 730
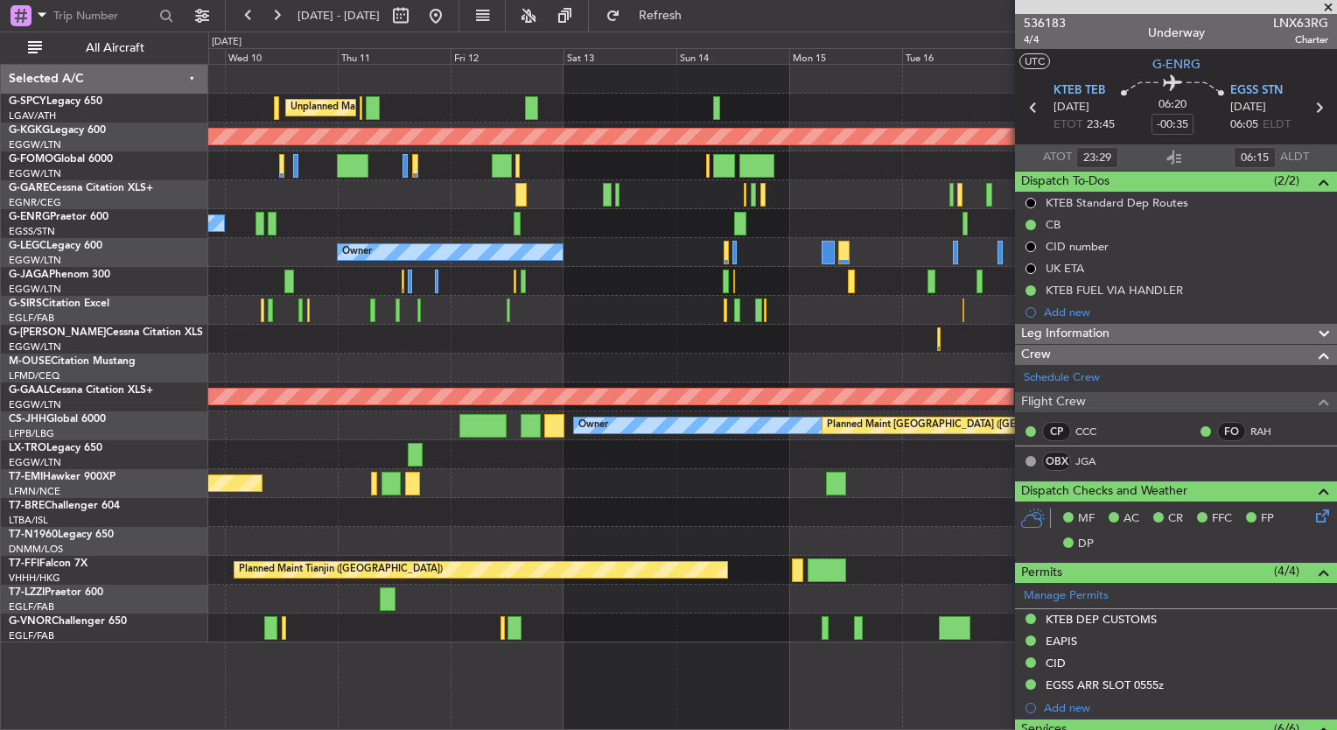
click at [0, 304] on html "02 Sep 2025 - 12 Sep 2025 Refresh Quick Links All Aircraft Unplanned Maint Athe…" at bounding box center [668, 365] width 1337 height 730
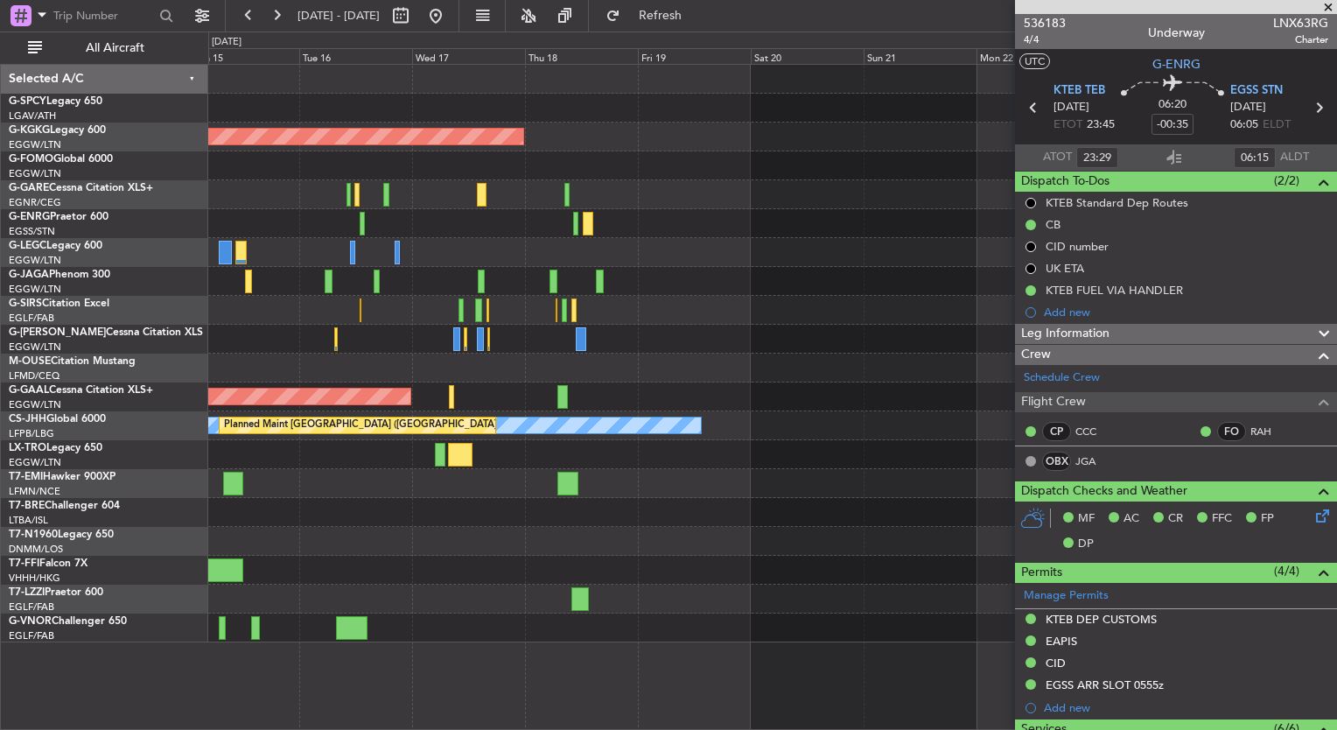
click at [704, 339] on div "AOG Maint Istanbul (Ataturk) Owner Planned Maint Dusseldorf Owner Planned Maint…" at bounding box center [772, 354] width 1128 height 578
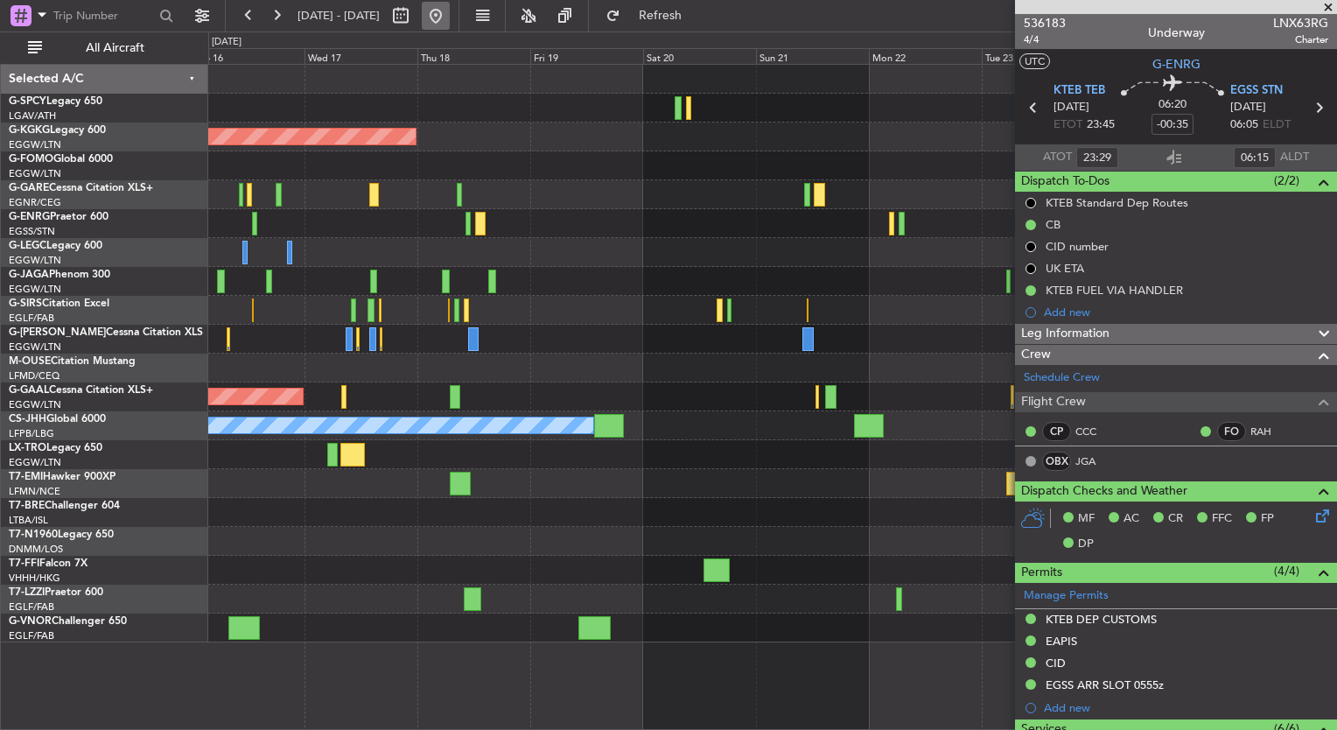
click at [450, 12] on button at bounding box center [436, 16] width 28 height 28
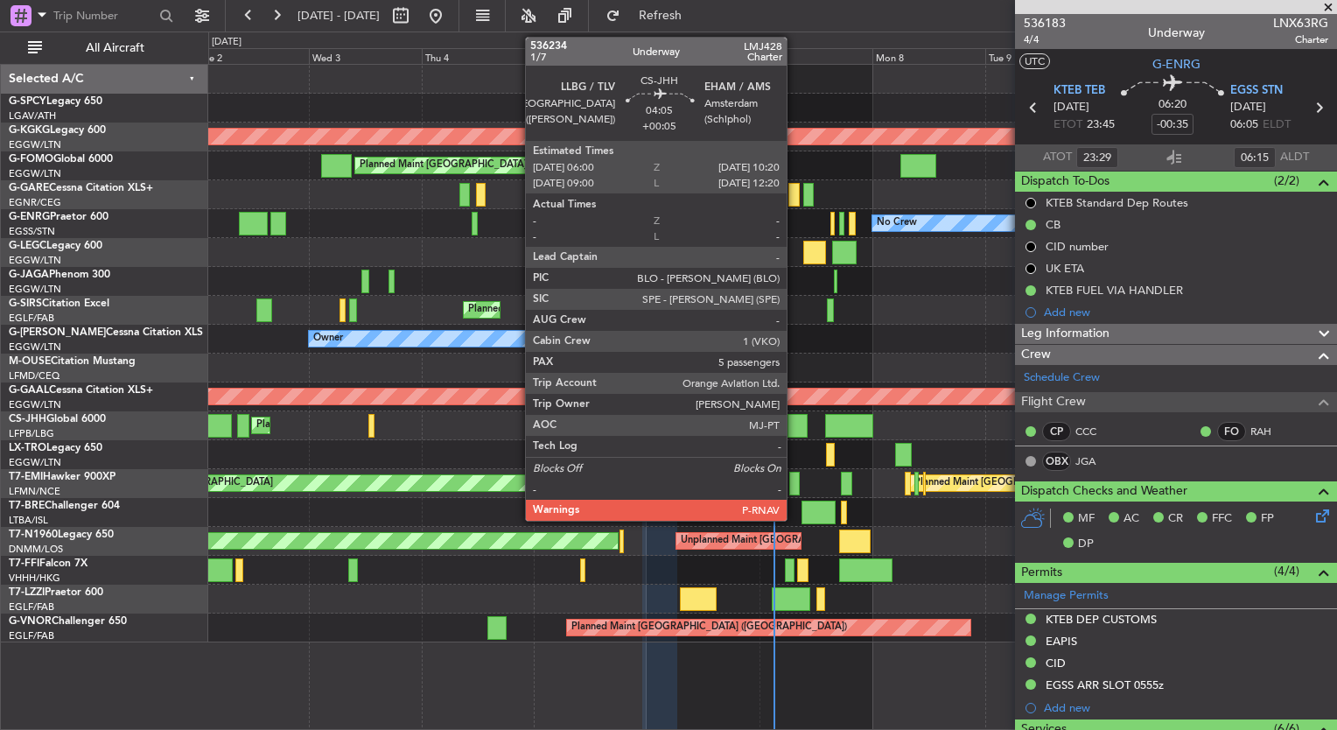
click at [795, 425] on div at bounding box center [798, 426] width 21 height 24
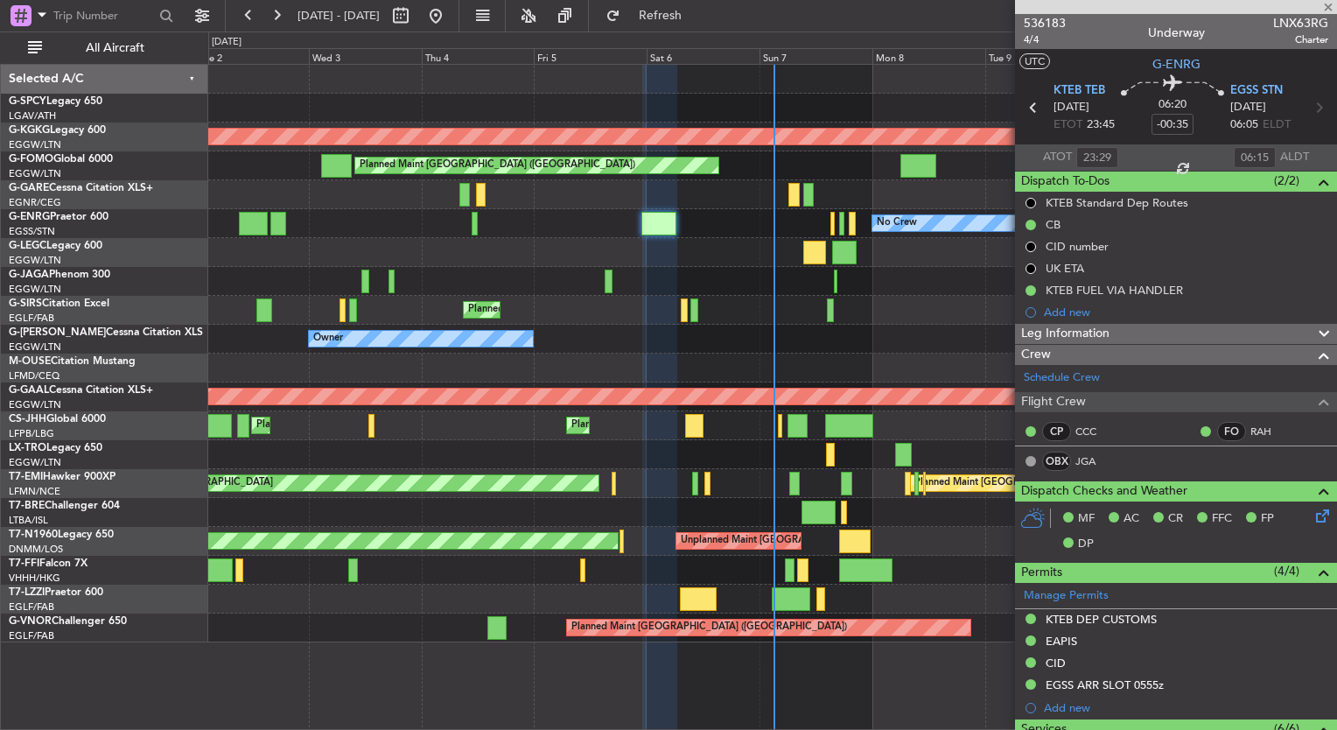
type input "+00:05"
type input "5"
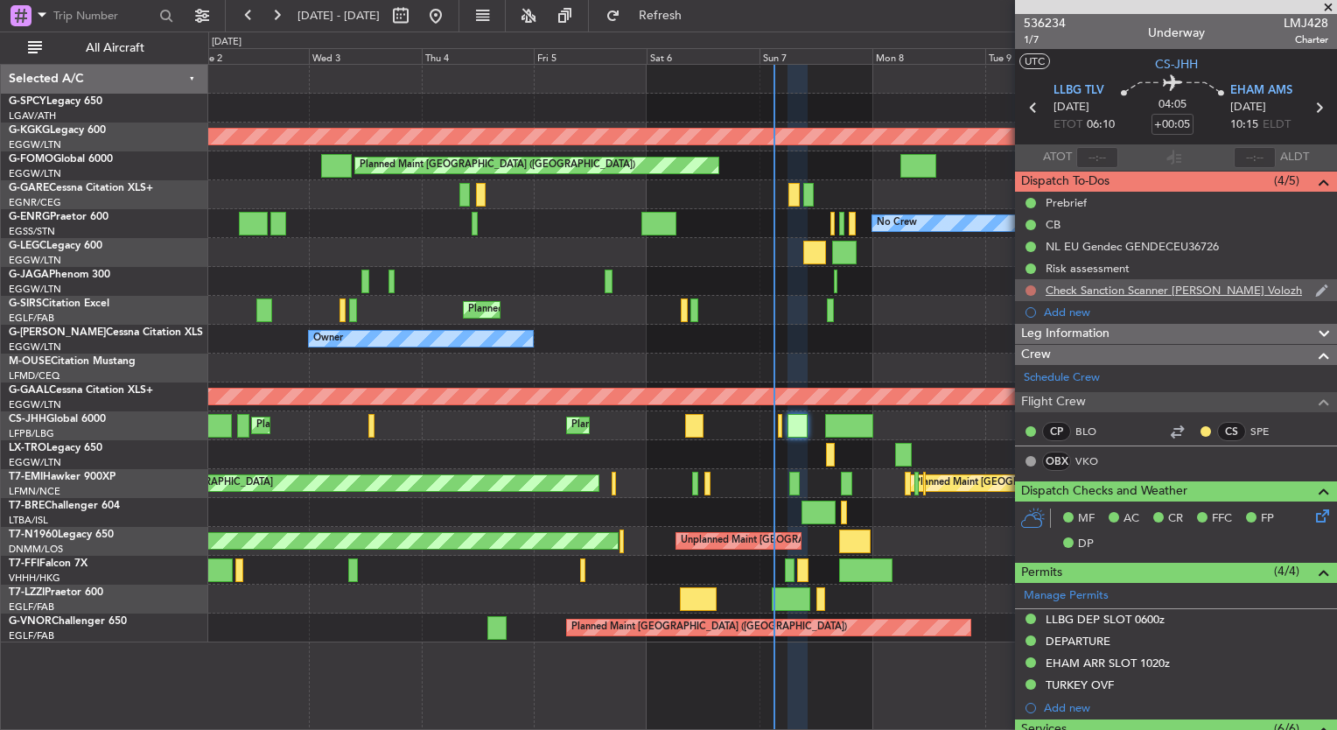
click at [1030, 288] on button at bounding box center [1031, 290] width 11 height 11
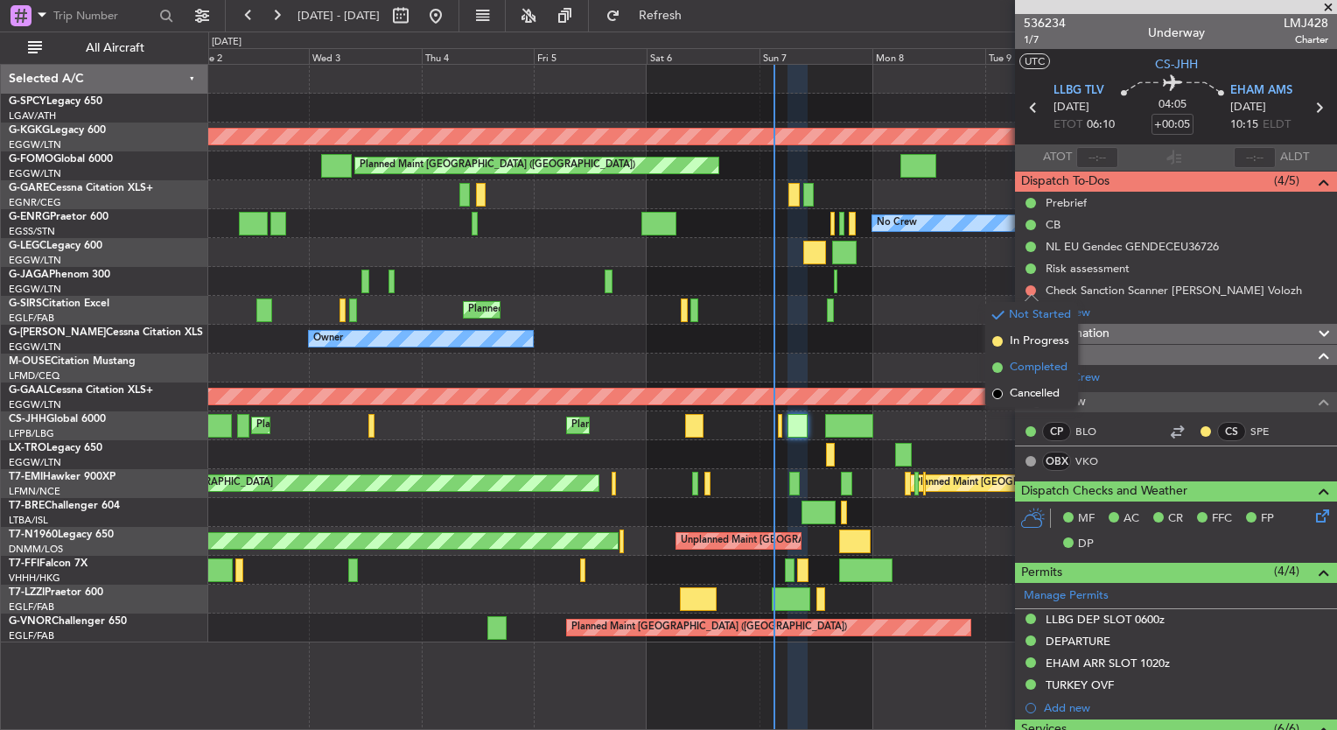
click at [1015, 364] on span "Completed" at bounding box center [1039, 368] width 58 height 18
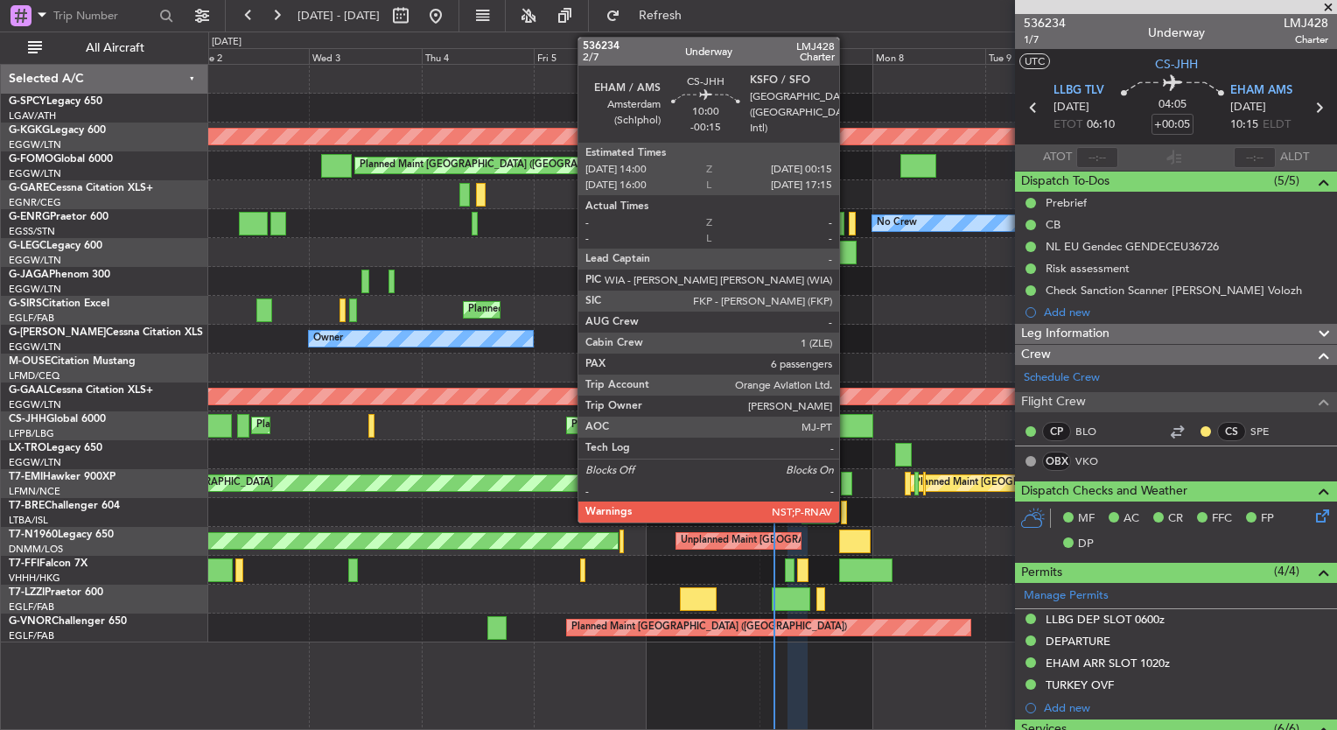
click at [847, 430] on div at bounding box center [849, 426] width 49 height 24
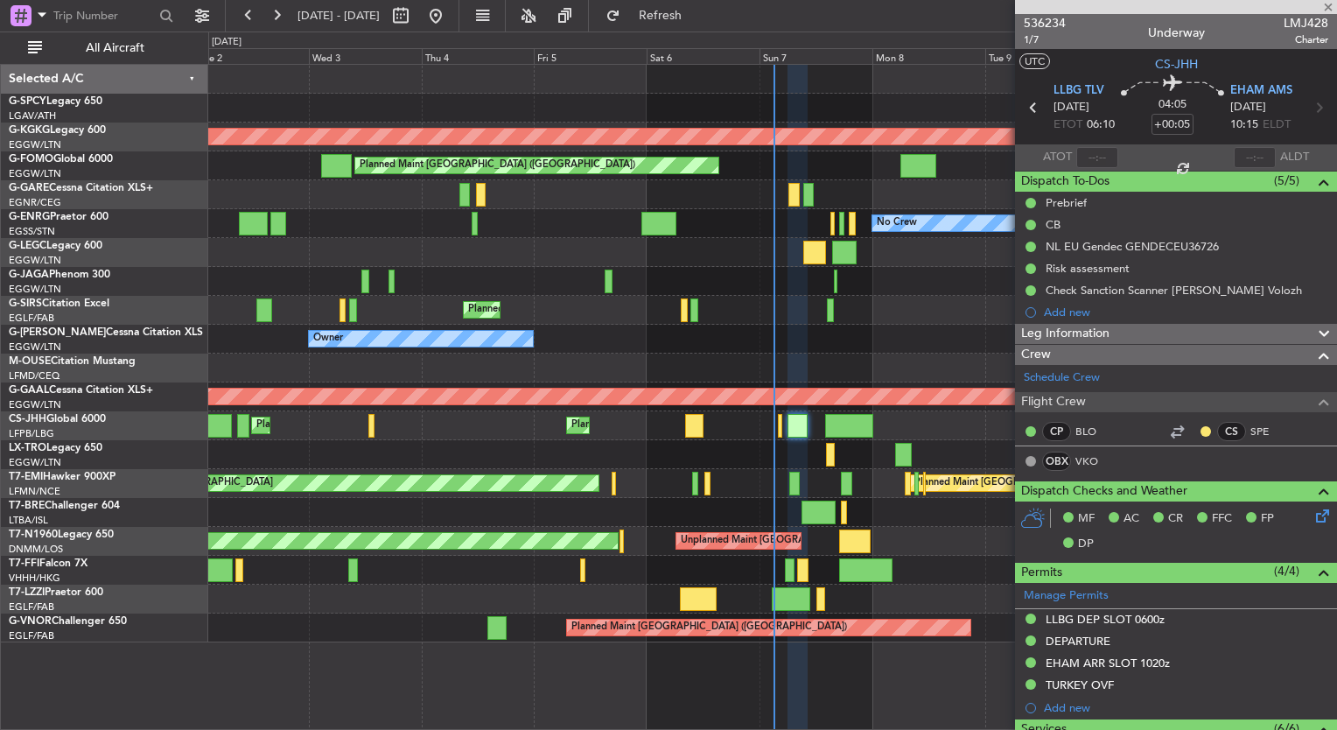
type input "-00:15"
type input "6"
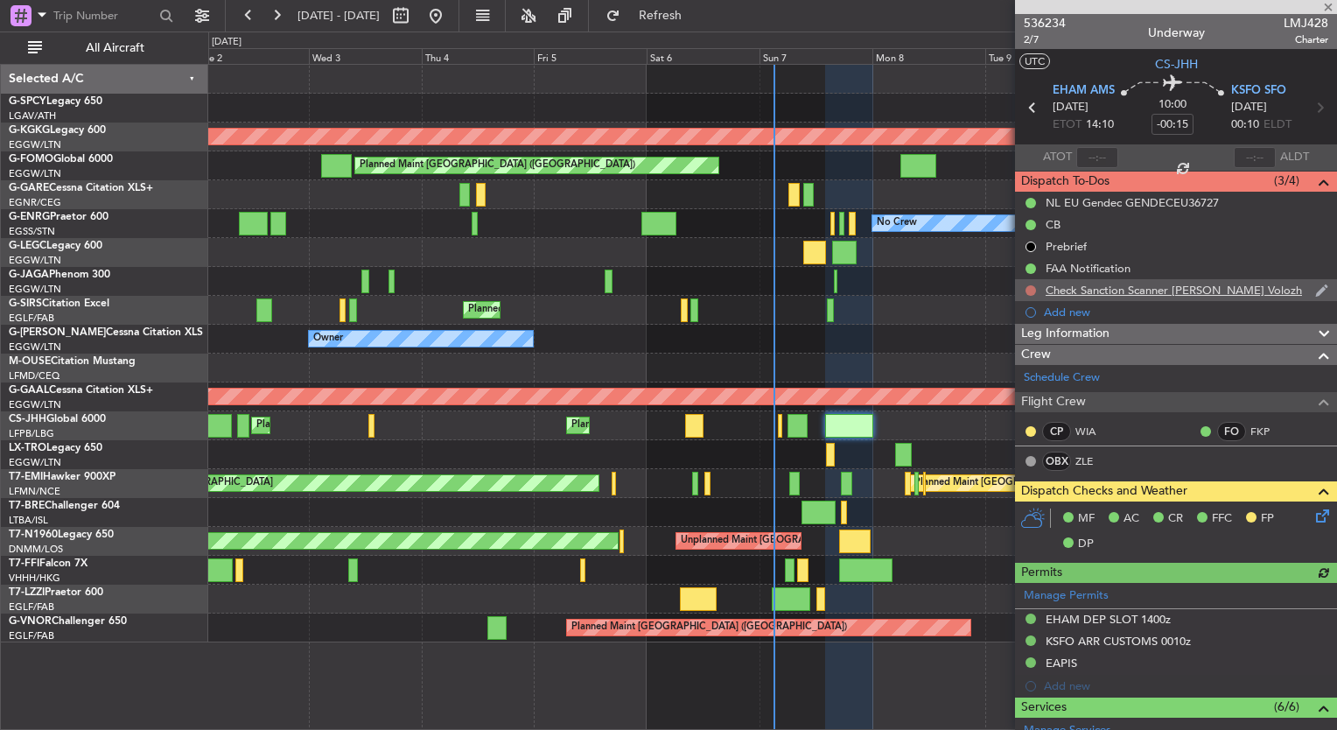
click at [1028, 291] on button at bounding box center [1031, 290] width 11 height 11
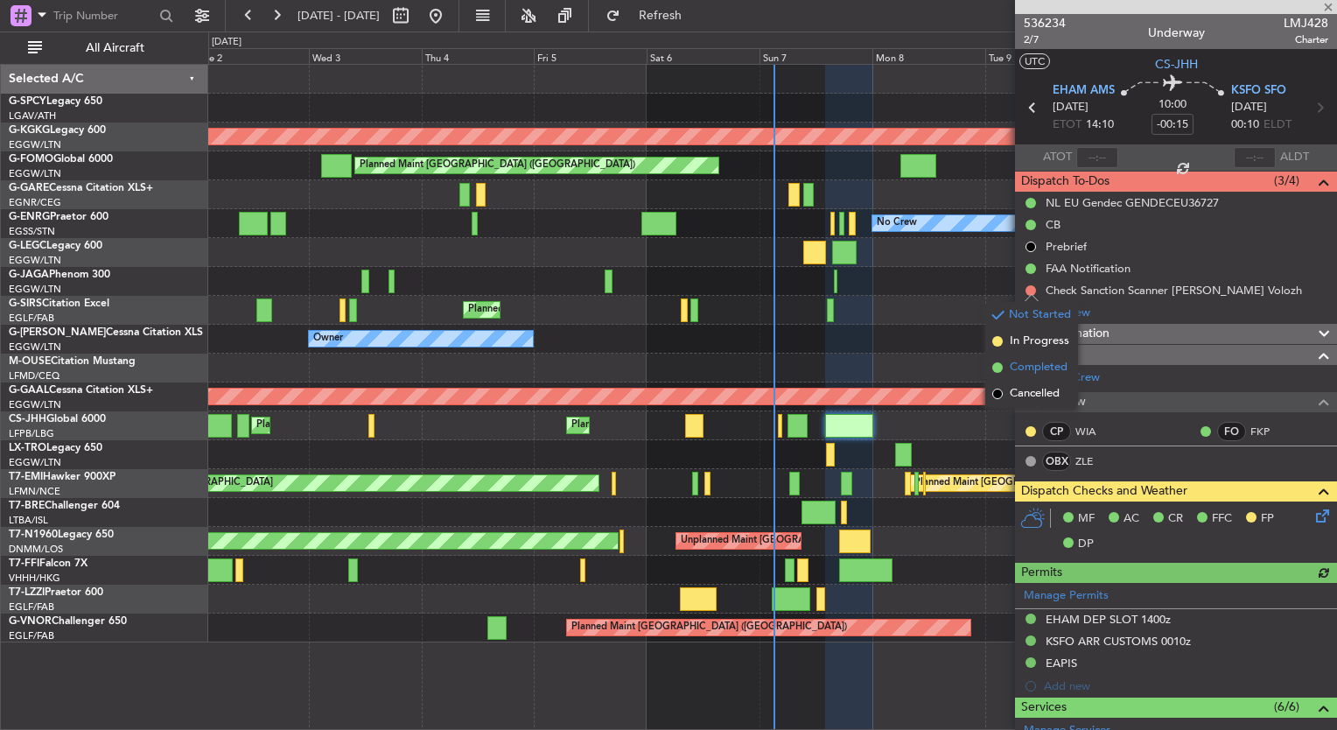
click at [1015, 369] on span "Completed" at bounding box center [1039, 368] width 58 height 18
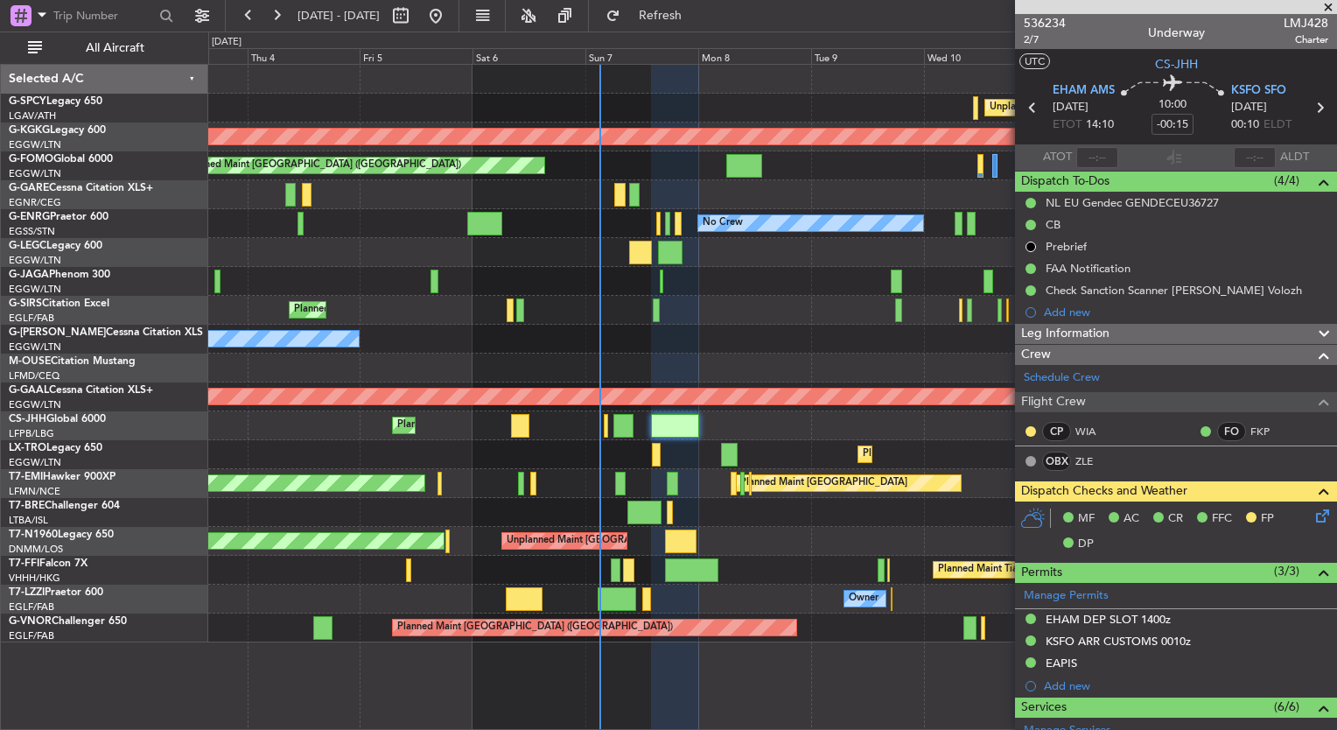
click at [727, 422] on div "Unplanned Maint Athens (Eleftherios Venizelos Intl) Cleaning Athens (Eleftherio…" at bounding box center [772, 354] width 1128 height 578
